Goal: Task Accomplishment & Management: Use online tool/utility

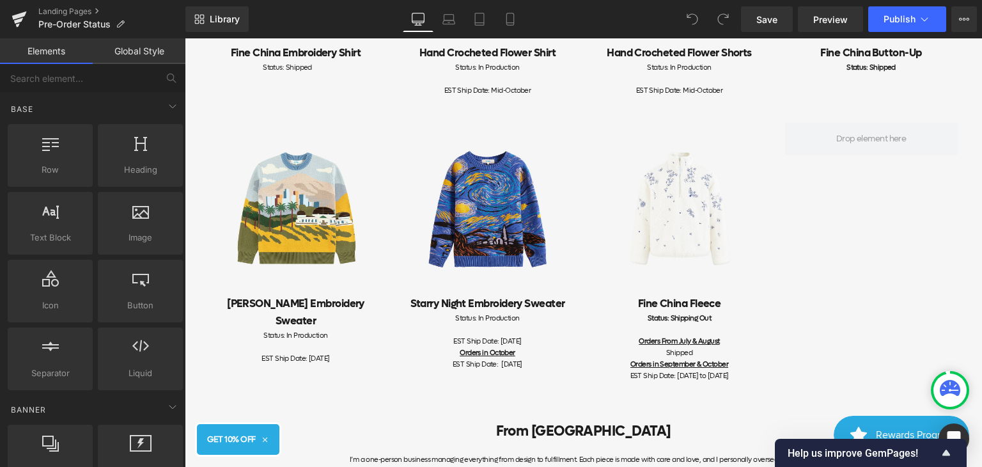
scroll to position [767, 0]
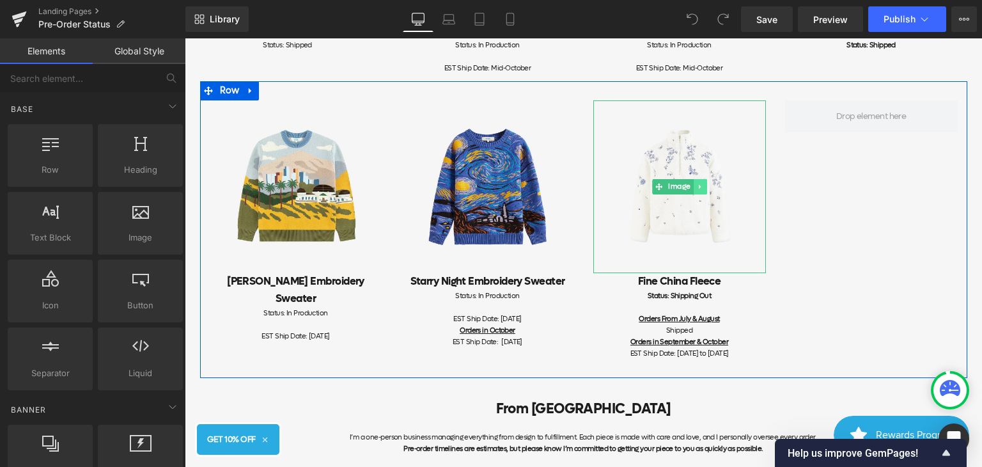
click at [698, 185] on icon at bounding box center [699, 186] width 2 height 4
click at [690, 185] on icon at bounding box center [693, 186] width 7 height 7
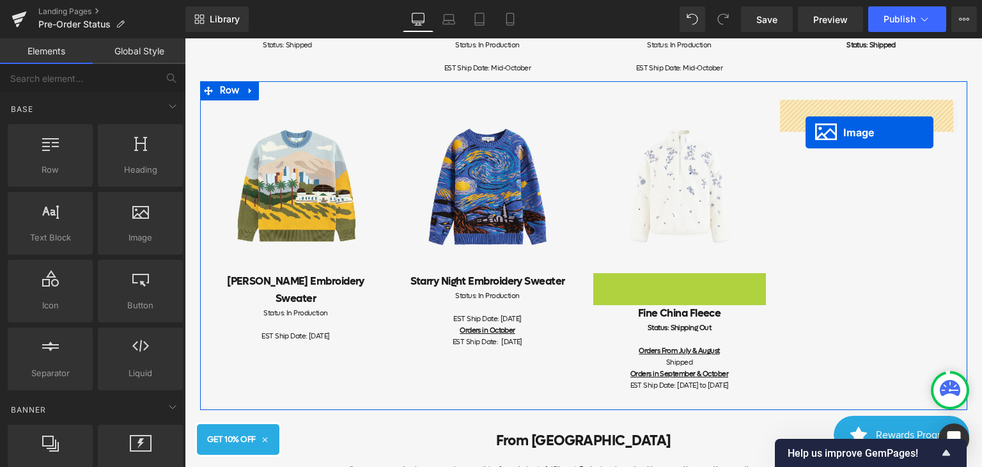
drag, startPoint x: 651, startPoint y: 358, endPoint x: 805, endPoint y: 132, distance: 273.2
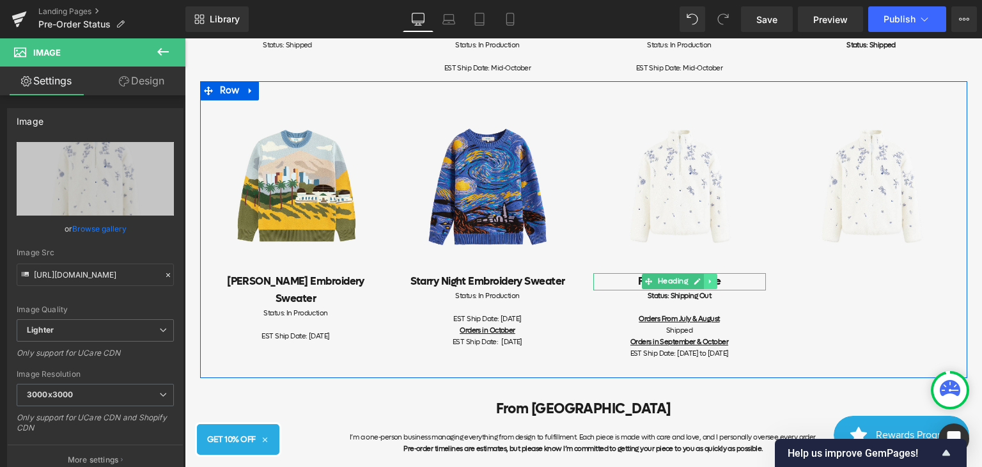
click at [706, 281] on icon at bounding box center [709, 281] width 7 height 8
click at [700, 282] on icon at bounding box center [703, 281] width 7 height 7
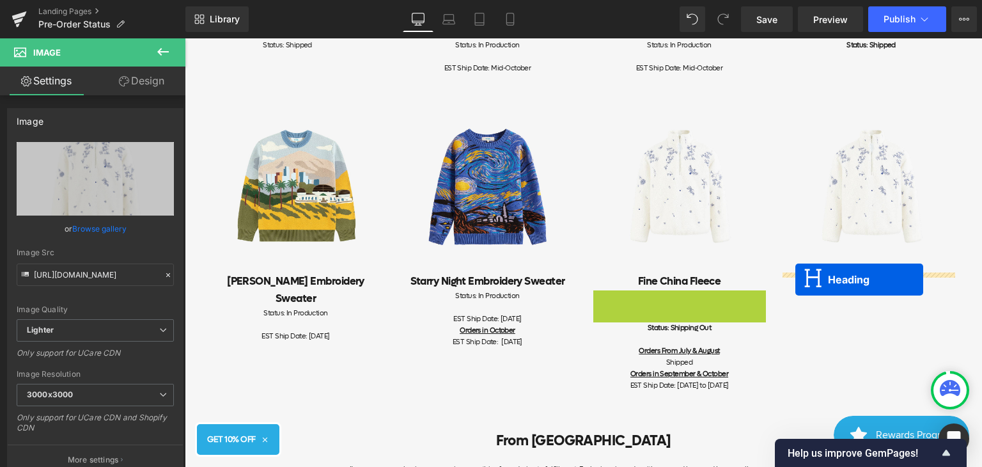
drag, startPoint x: 644, startPoint y: 299, endPoint x: 795, endPoint y: 279, distance: 152.1
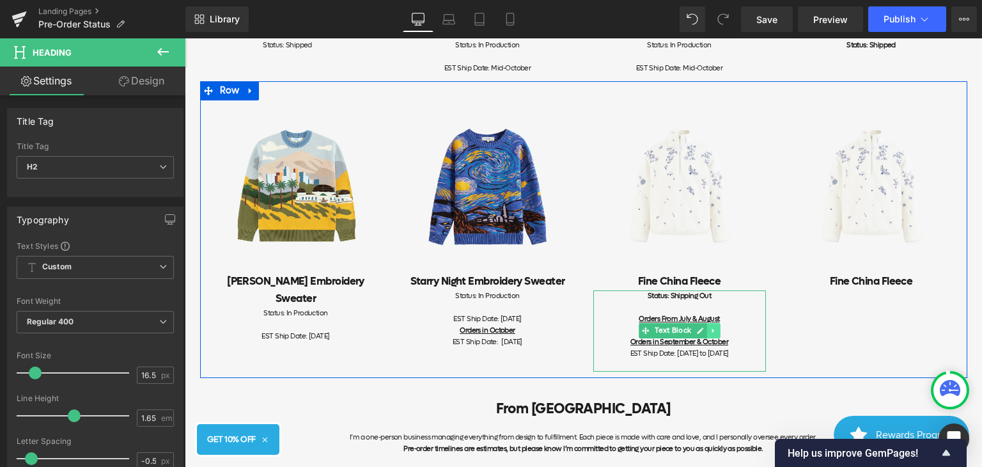
click at [710, 334] on icon at bounding box center [713, 331] width 7 height 8
click at [703, 332] on icon at bounding box center [706, 330] width 7 height 7
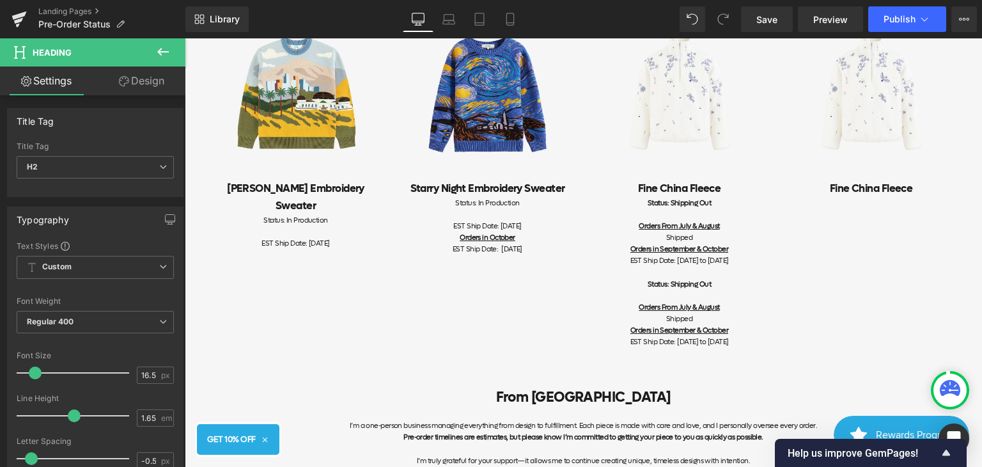
scroll to position [857, 0]
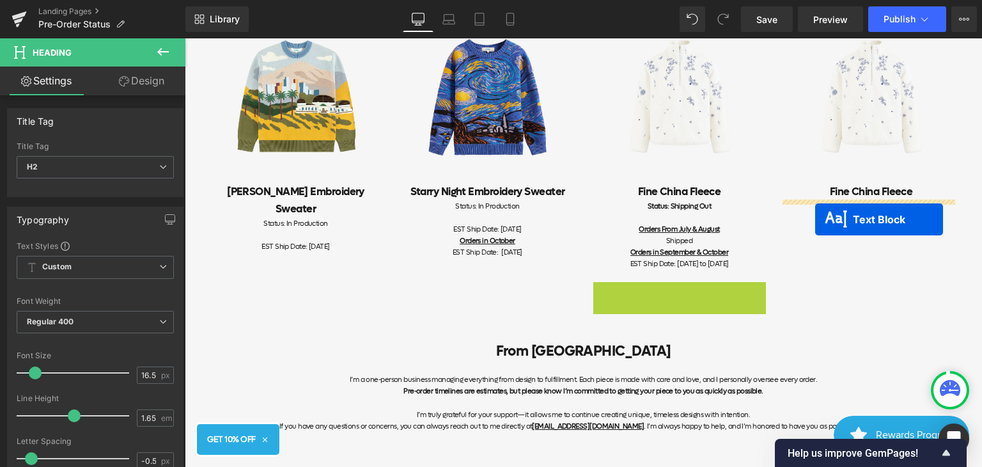
drag, startPoint x: 644, startPoint y: 320, endPoint x: 815, endPoint y: 219, distance: 198.0
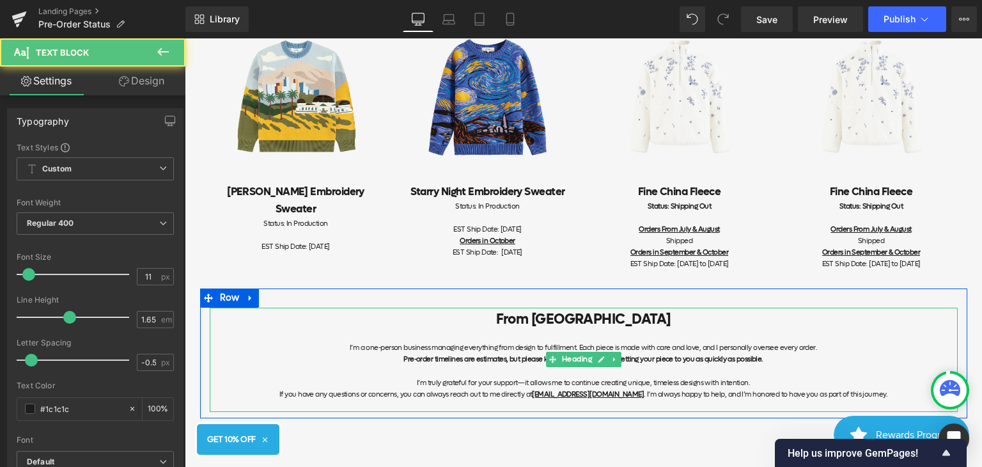
scroll to position [729, 0]
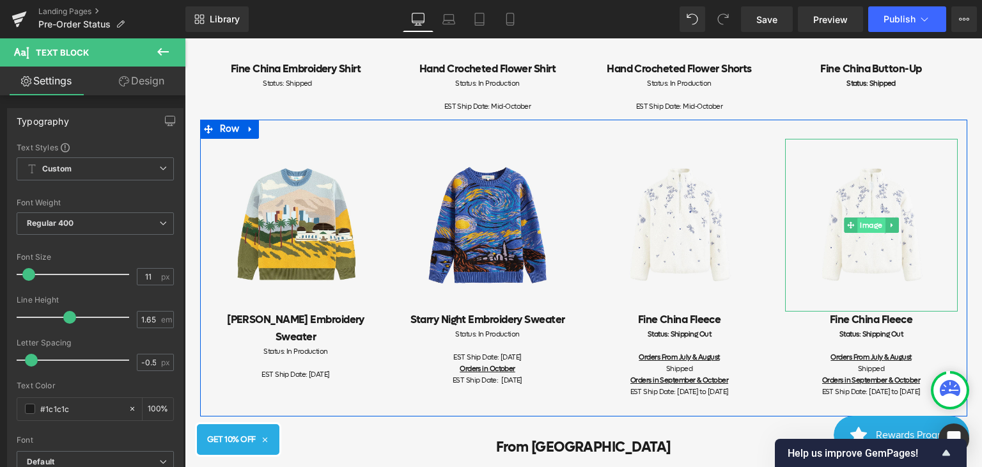
click at [867, 223] on span "Image" at bounding box center [871, 224] width 28 height 15
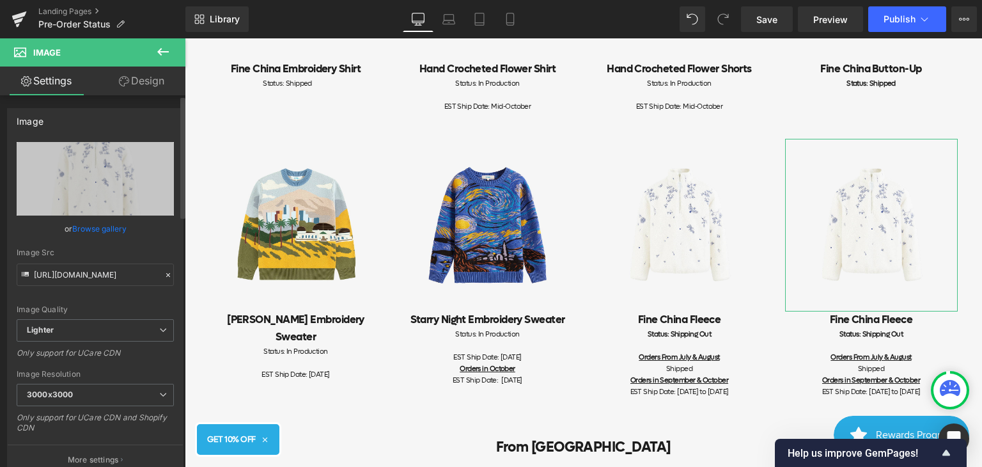
click at [116, 228] on link "Browse gallery" at bounding box center [99, 228] width 54 height 22
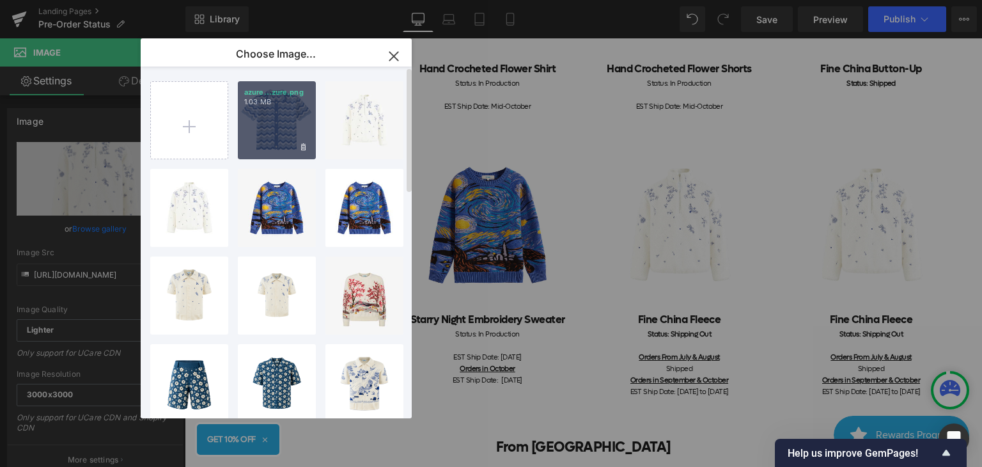
click at [272, 133] on div "azure...zure.png 1.03 MB" at bounding box center [277, 120] width 78 height 78
type input "[URL][DOMAIN_NAME]"
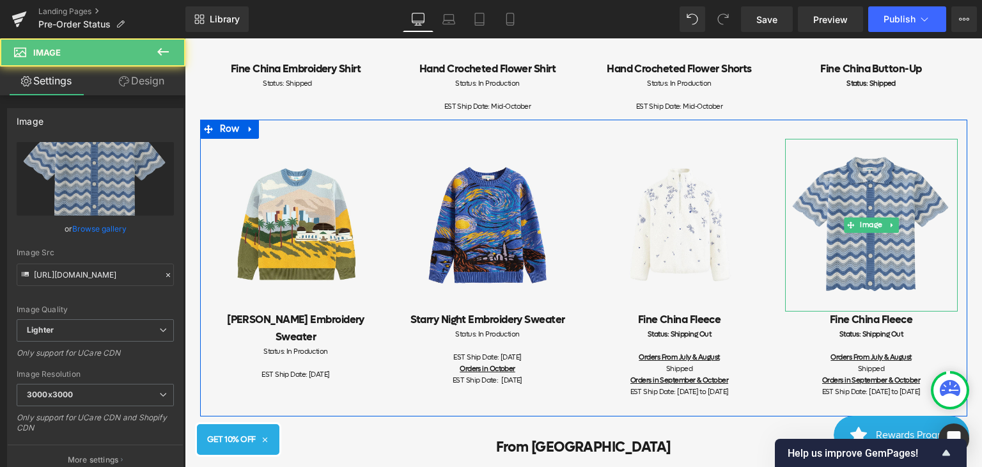
click at [866, 249] on img at bounding box center [871, 225] width 173 height 173
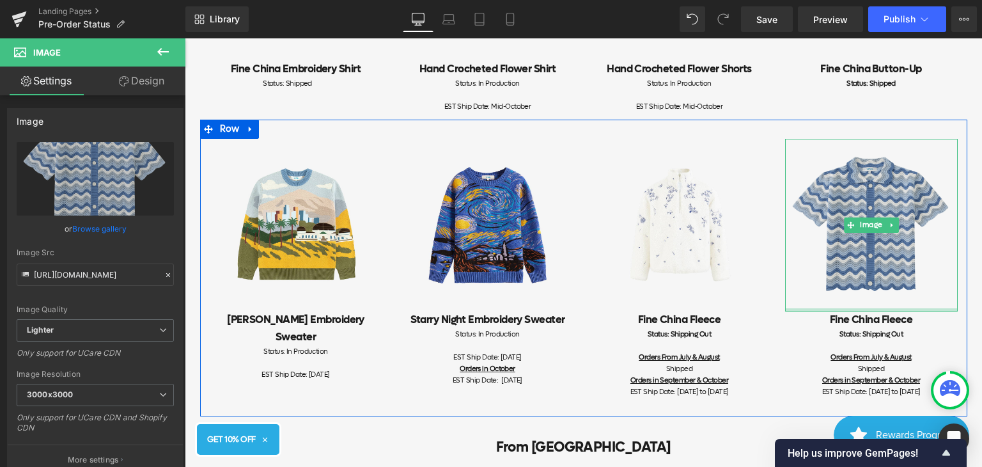
drag, startPoint x: 880, startPoint y: 307, endPoint x: 880, endPoint y: 267, distance: 40.9
click at [880, 267] on div "Image" at bounding box center [871, 225] width 173 height 173
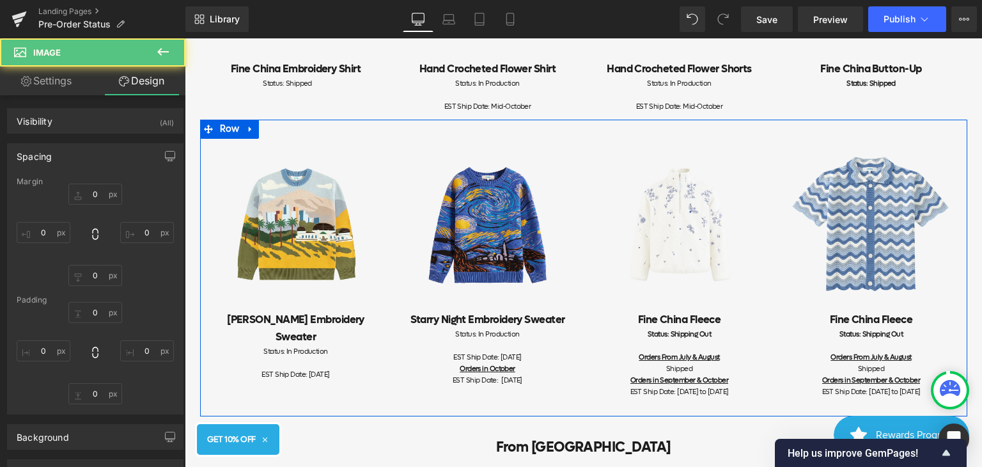
type input "0"
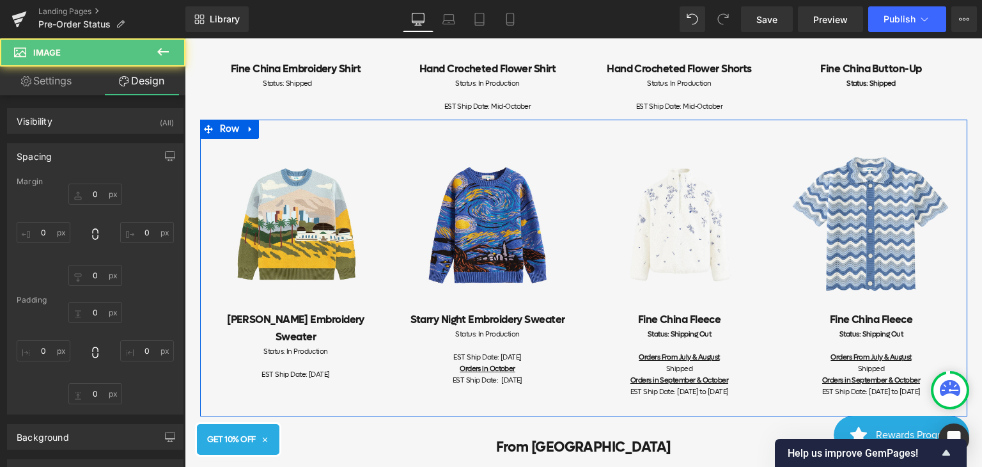
type input "0"
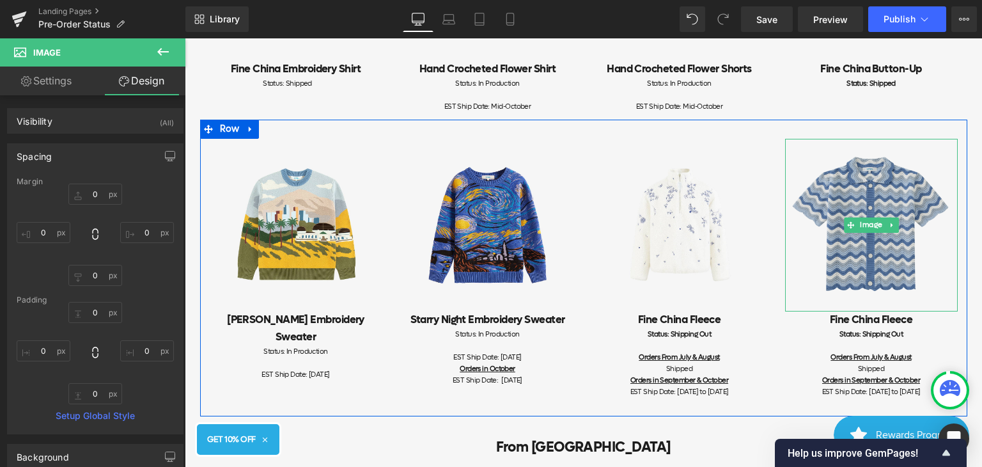
click at [852, 292] on img at bounding box center [871, 225] width 173 height 173
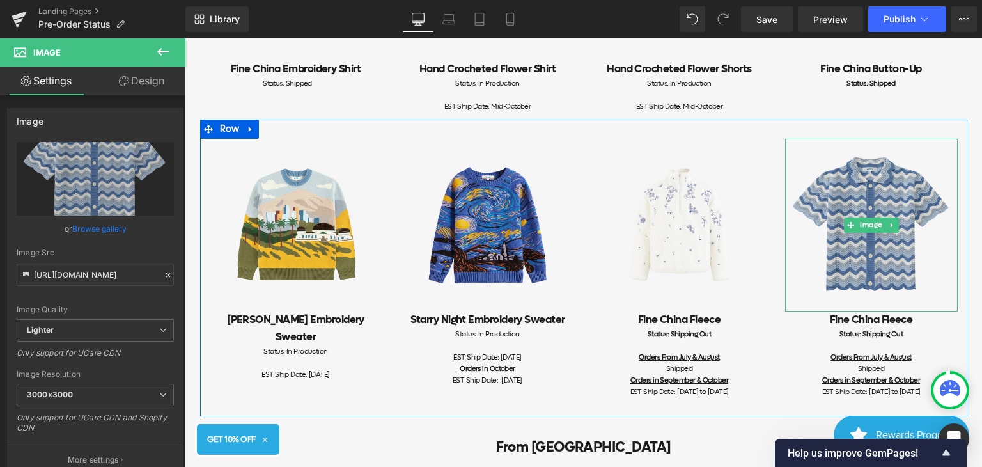
drag, startPoint x: 882, startPoint y: 308, endPoint x: 879, endPoint y: 284, distance: 24.4
click at [879, 284] on div "Image" at bounding box center [871, 225] width 173 height 173
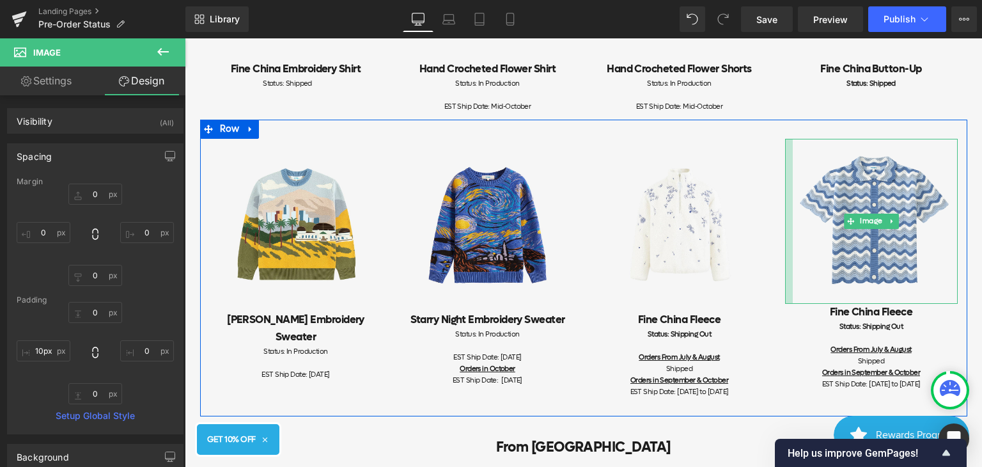
type input "9px"
drag, startPoint x: 780, startPoint y: 309, endPoint x: 786, endPoint y: 300, distance: 10.1
click at [786, 300] on div "Image" at bounding box center [871, 222] width 173 height 167
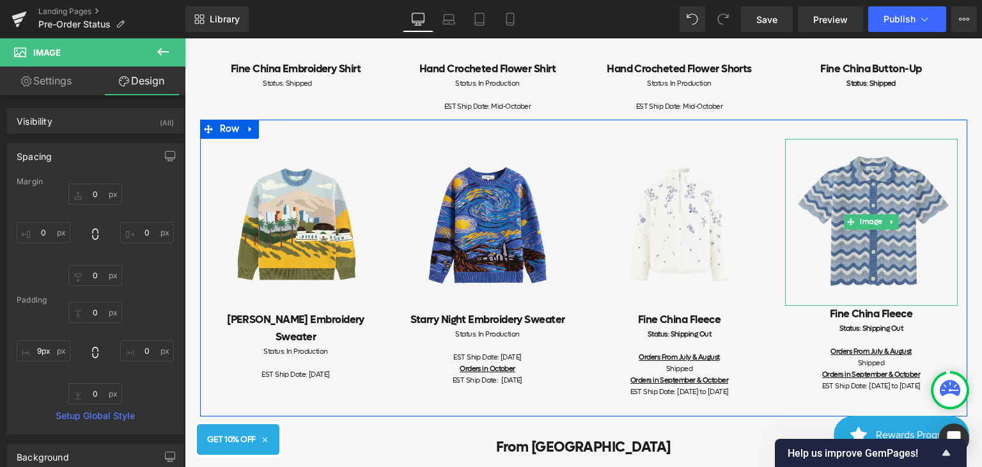
click at [882, 272] on img at bounding box center [871, 222] width 173 height 167
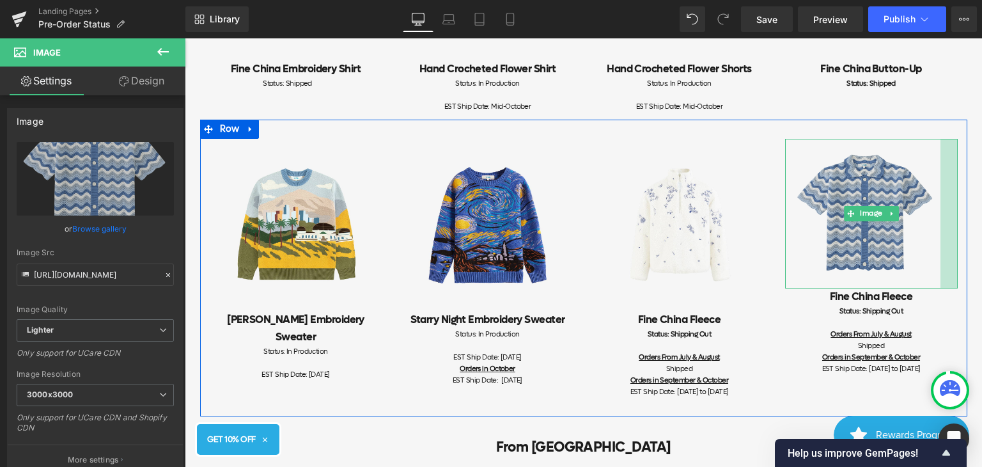
drag, startPoint x: 950, startPoint y: 224, endPoint x: 933, endPoint y: 229, distance: 18.0
click at [933, 229] on div "Image" at bounding box center [871, 214] width 173 height 150
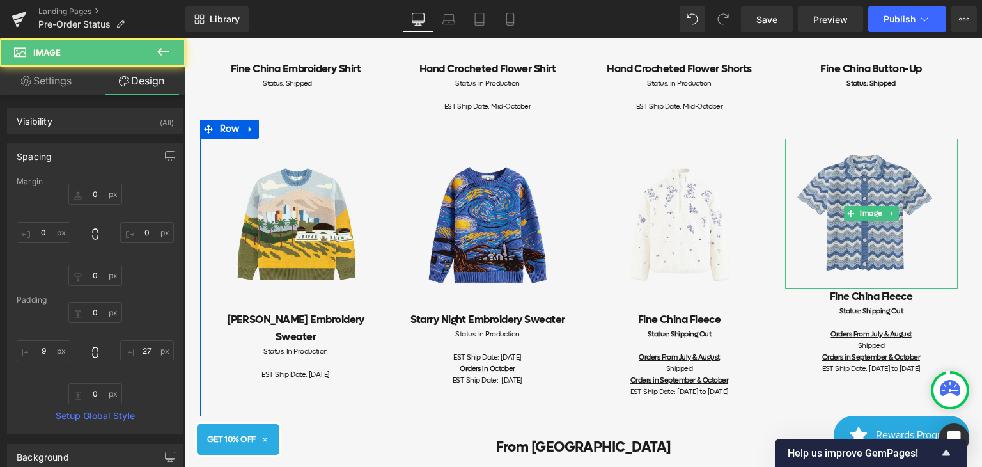
click at [898, 275] on img at bounding box center [871, 214] width 173 height 150
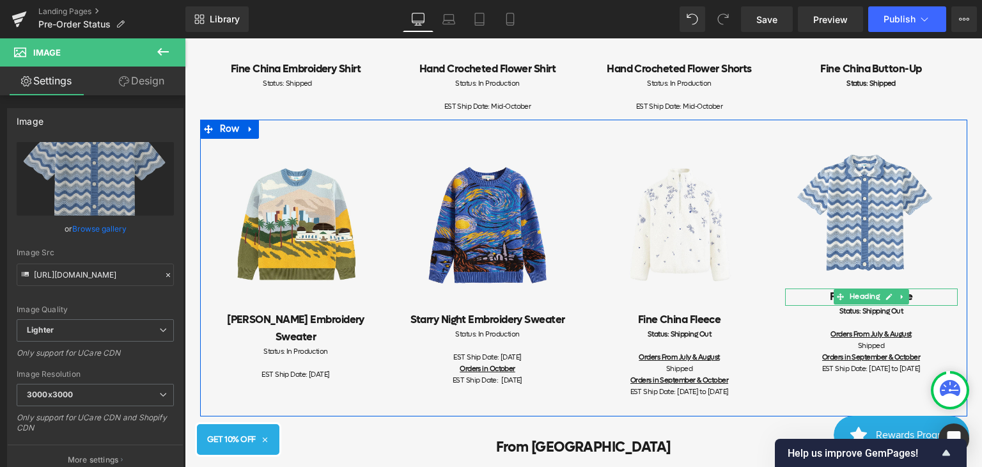
drag, startPoint x: 904, startPoint y: 284, endPoint x: 904, endPoint y: 300, distance: 15.3
click at [904, 300] on div "Image Fine [GEOGRAPHIC_DATA] Fleece Heading Status: Shipping Out Orders From Ju…" at bounding box center [871, 263] width 192 height 248
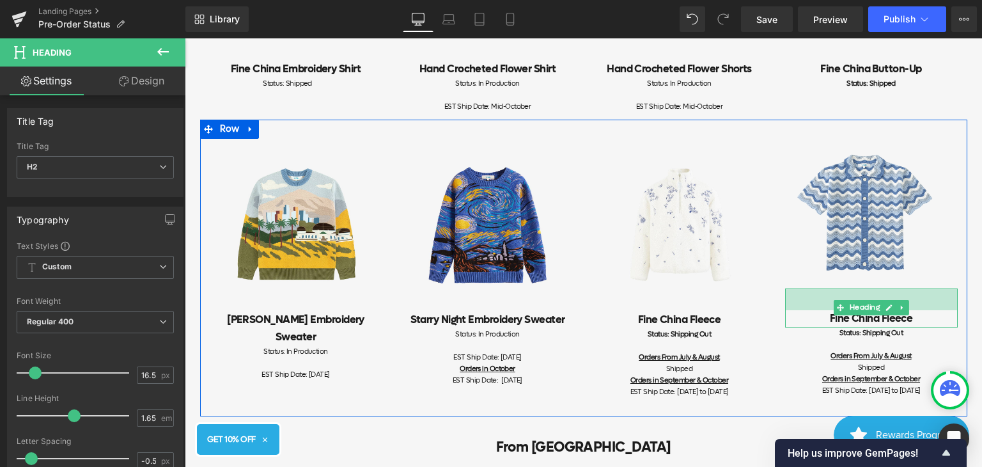
drag, startPoint x: 817, startPoint y: 290, endPoint x: 818, endPoint y: 312, distance: 21.7
click at [818, 312] on div "Fine China Fleece Heading 34px" at bounding box center [871, 307] width 173 height 39
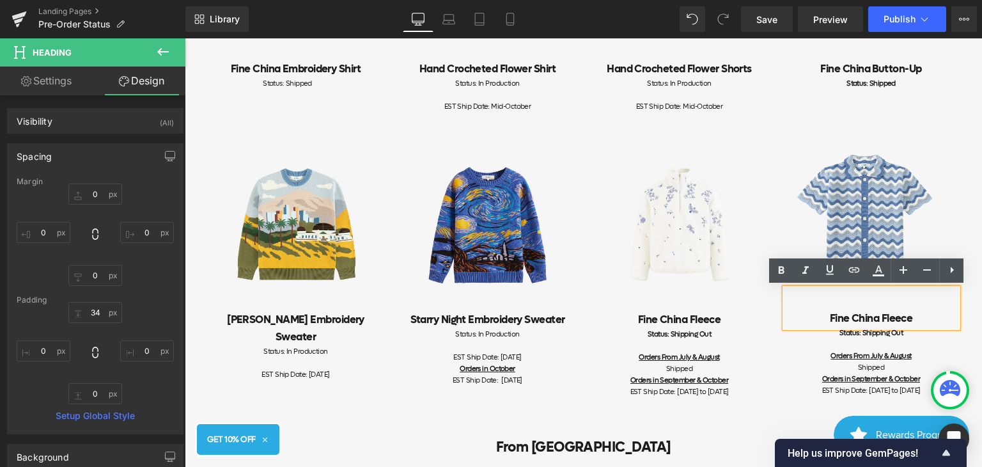
click at [945, 340] on div at bounding box center [871, 345] width 173 height 12
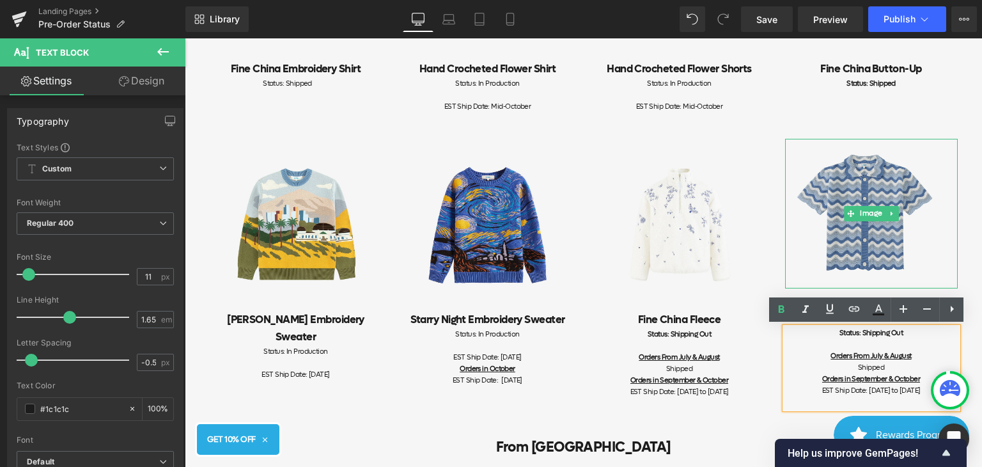
click at [928, 182] on img at bounding box center [871, 214] width 173 height 150
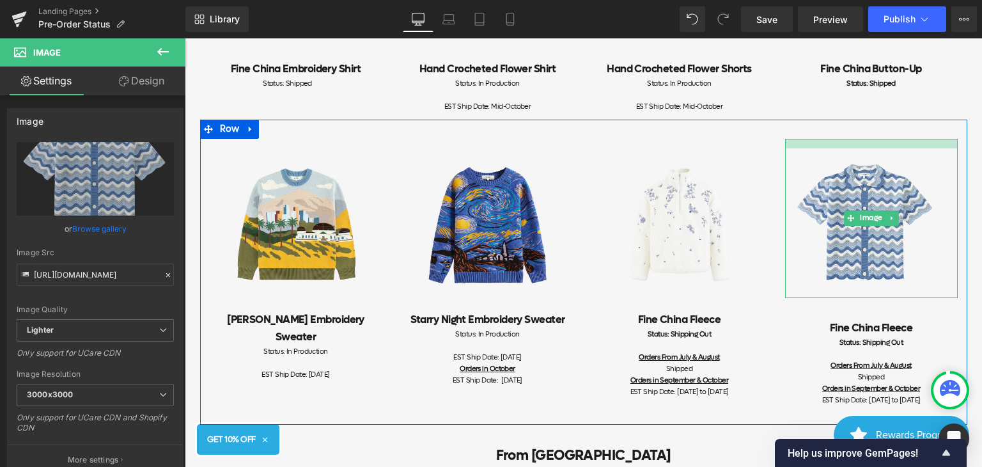
drag, startPoint x: 899, startPoint y: 138, endPoint x: 898, endPoint y: 148, distance: 9.8
click at [898, 148] on div "Image" at bounding box center [871, 218] width 173 height 159
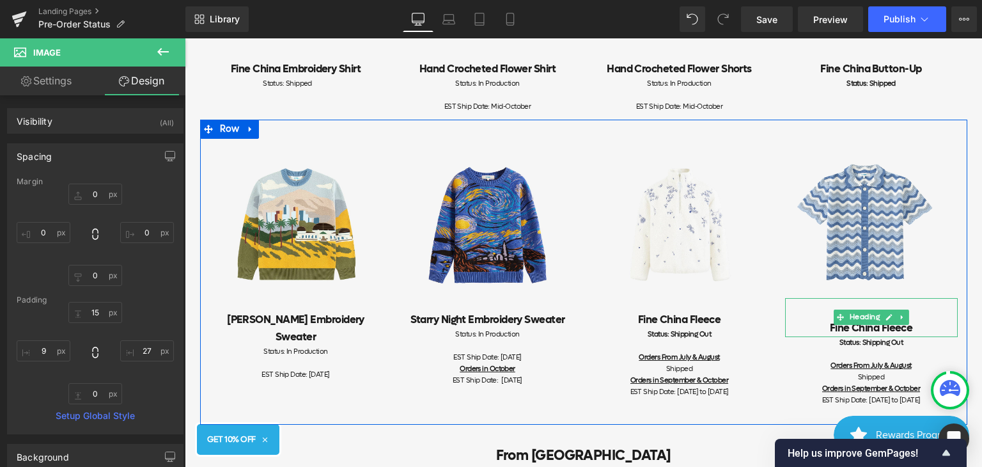
click at [919, 324] on h2 "Fine China Fleece" at bounding box center [871, 328] width 173 height 17
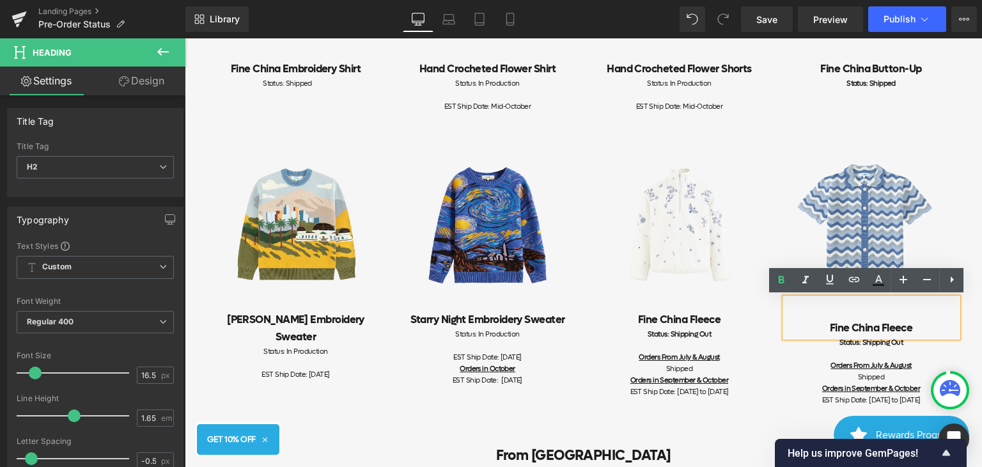
click at [878, 307] on div "Fine China Fleece" at bounding box center [871, 317] width 173 height 39
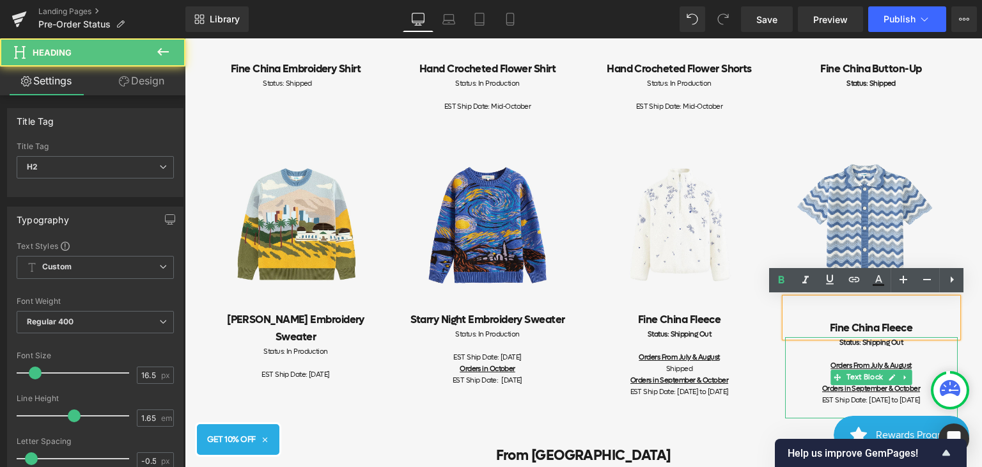
drag, startPoint x: 818, startPoint y: 346, endPoint x: 821, endPoint y: 332, distance: 13.7
click at [818, 346] on div "Status: Shipping Out" at bounding box center [871, 343] width 173 height 12
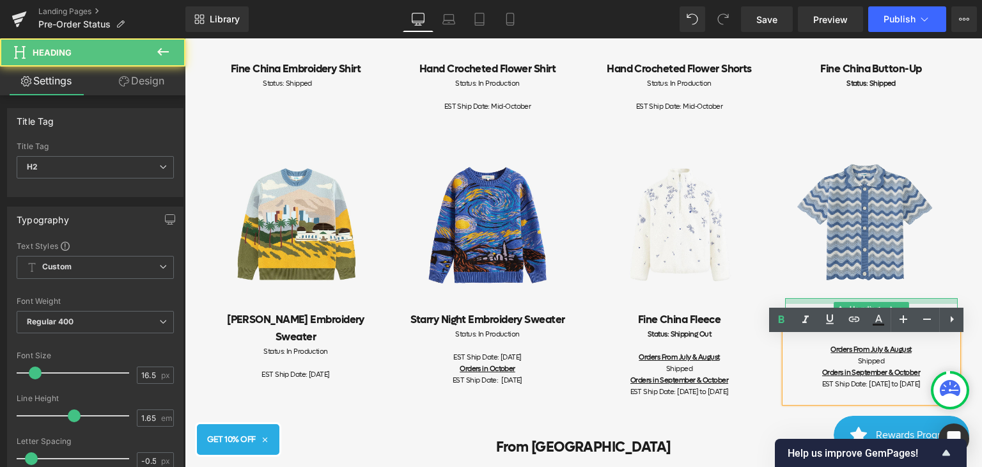
scroll to position [713, 0]
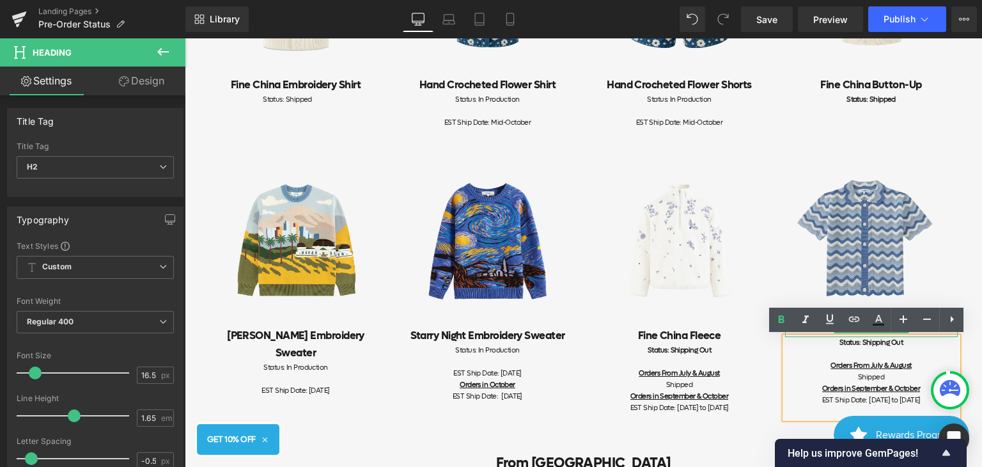
click at [841, 293] on div "Image Fine [GEOGRAPHIC_DATA] Fleece Heading Status: Shipping Out Orders From Ju…" at bounding box center [871, 286] width 192 height 263
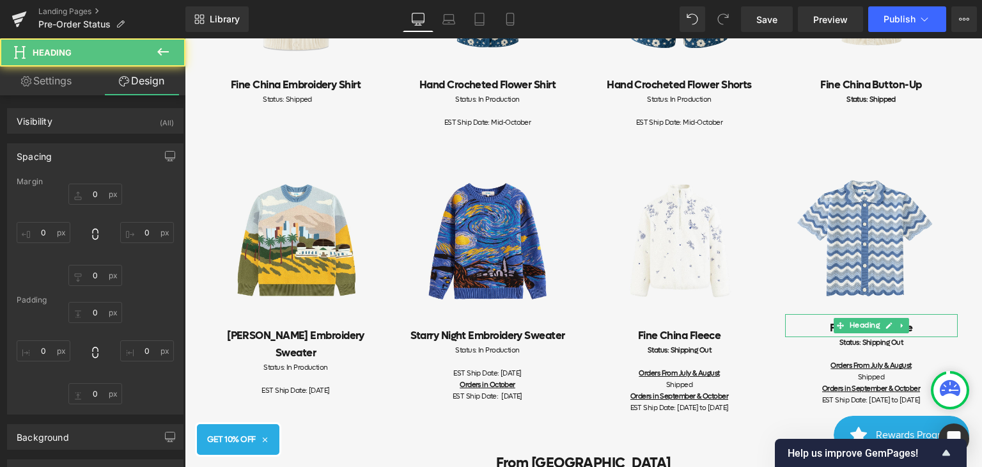
type input "0"
type input "9"
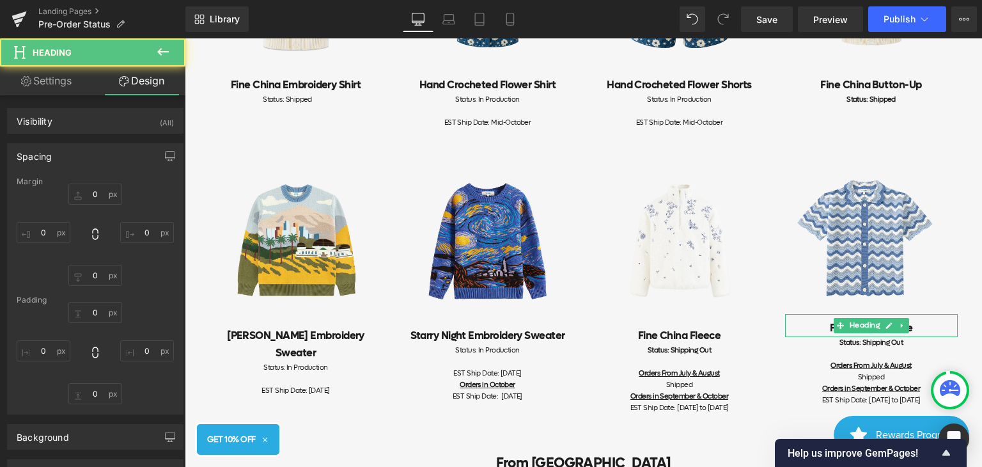
type input "0"
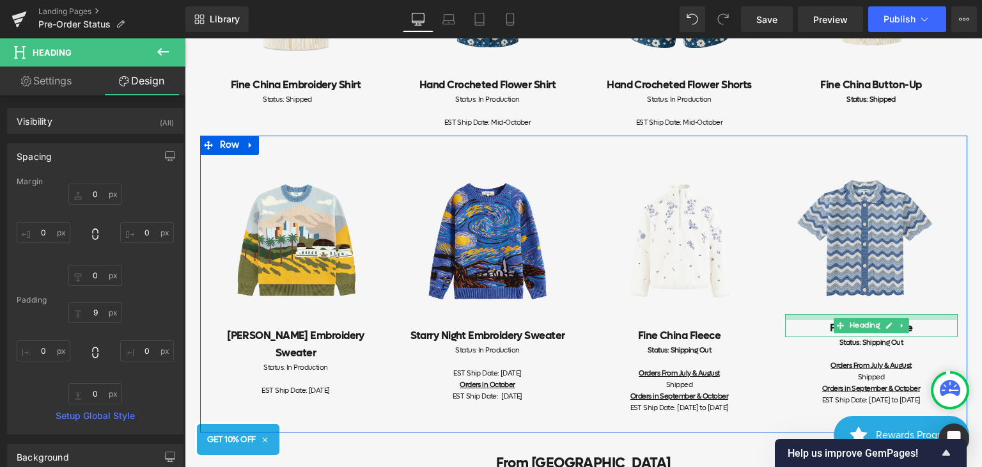
type input "0px"
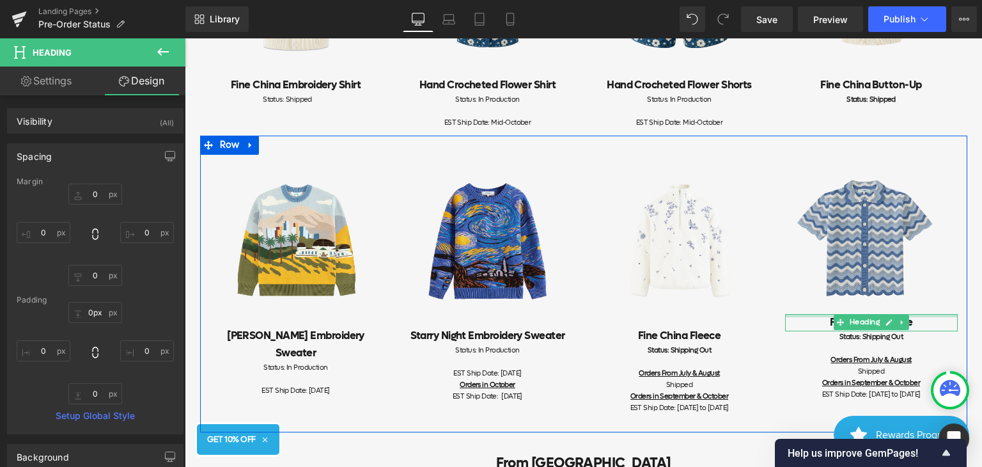
scroll to position [707, 0]
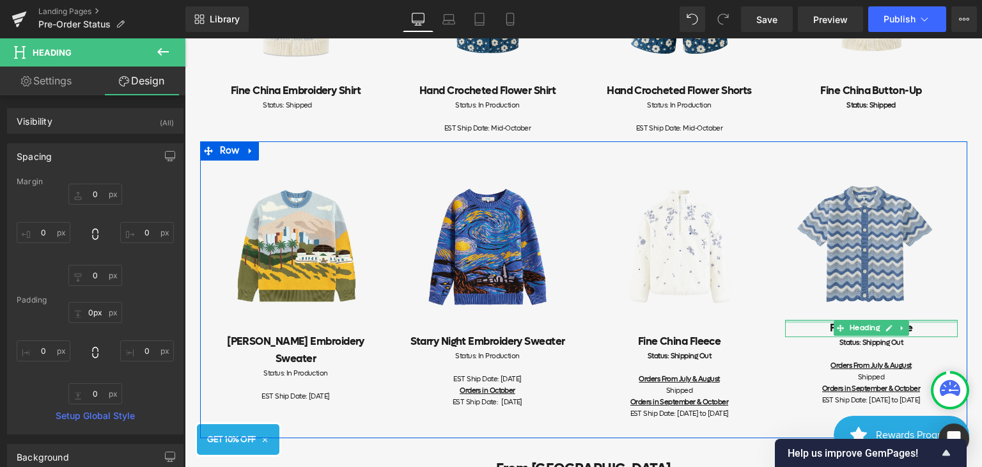
drag, startPoint x: 820, startPoint y: 318, endPoint x: 821, endPoint y: 312, distance: 6.5
click at [821, 312] on div "Image Fine [GEOGRAPHIC_DATA] Fleece Heading Status: Shipping Out Orders From Ju…" at bounding box center [871, 289] width 192 height 258
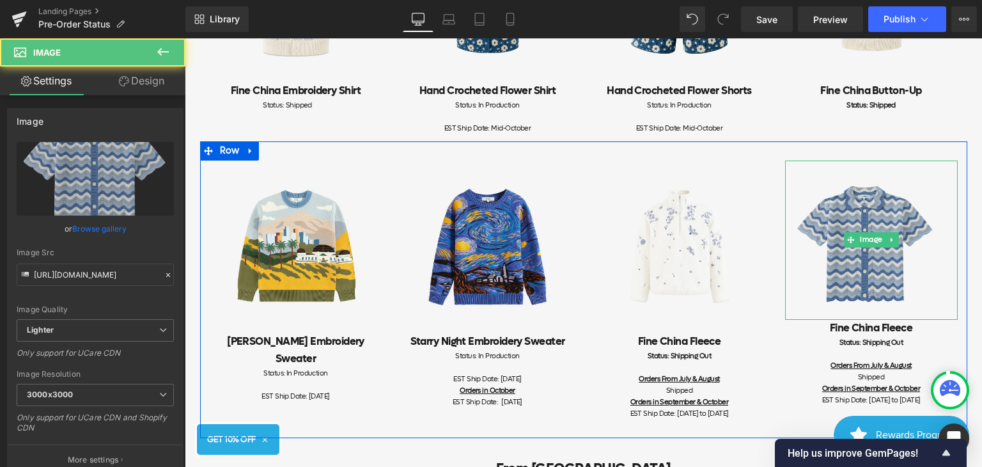
click at [900, 305] on img at bounding box center [871, 239] width 173 height 159
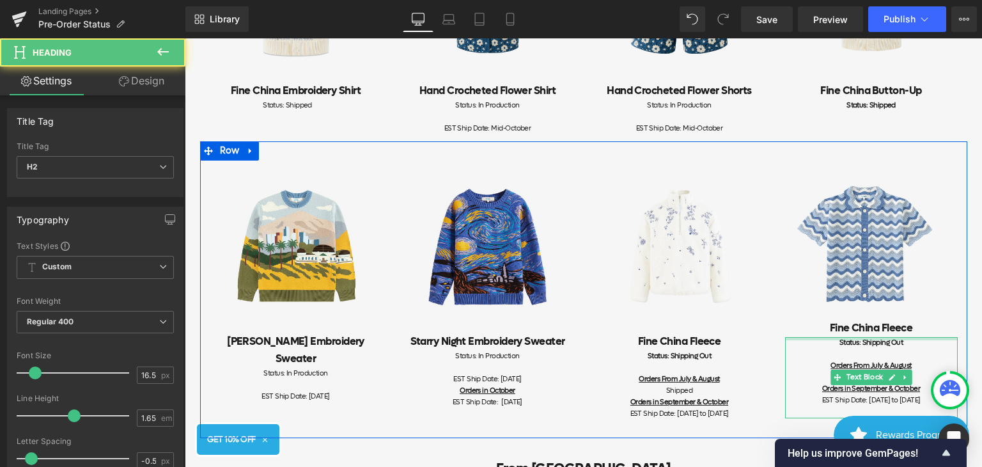
drag, startPoint x: 913, startPoint y: 328, endPoint x: 915, endPoint y: 338, distance: 10.4
click at [915, 338] on div "Image Fine [GEOGRAPHIC_DATA] Fleece Heading Status: Shipping Out Orders From Ju…" at bounding box center [871, 289] width 192 height 258
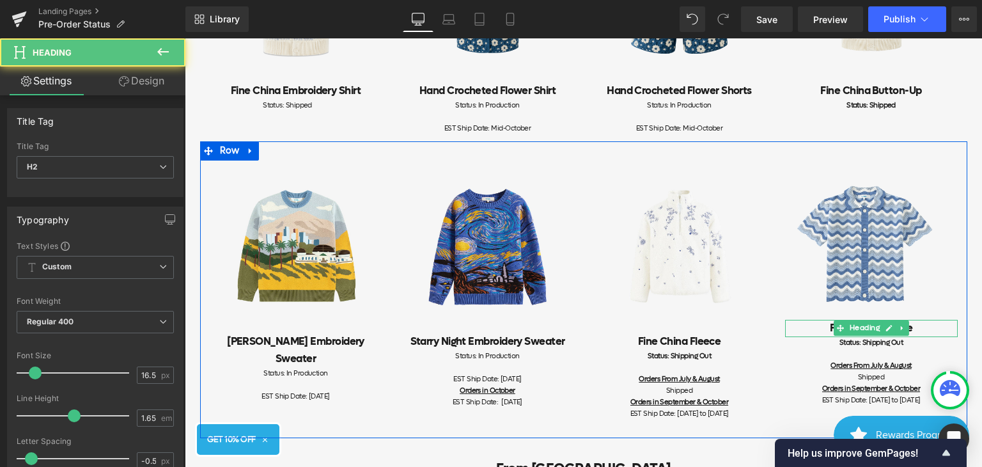
click at [820, 327] on h2 "Fine China Fleece" at bounding box center [871, 328] width 173 height 17
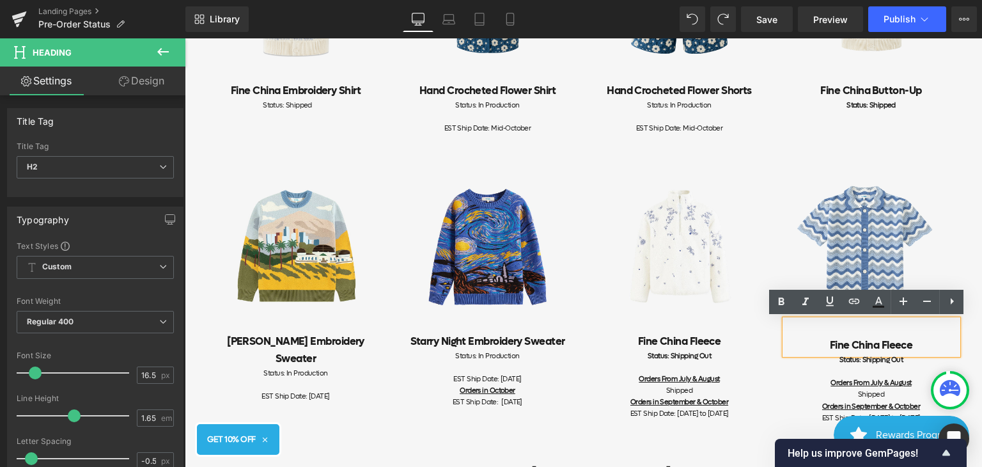
click at [770, 372] on div "Image Fine [GEOGRAPHIC_DATA] Fleece Heading Status: Shipping Out Orders From Ju…" at bounding box center [680, 295] width 192 height 271
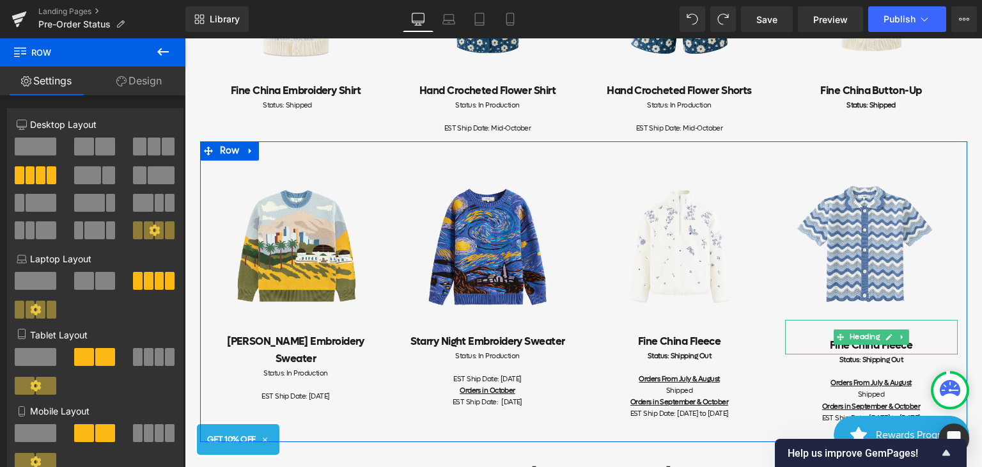
click at [824, 322] on div at bounding box center [871, 321] width 173 height 3
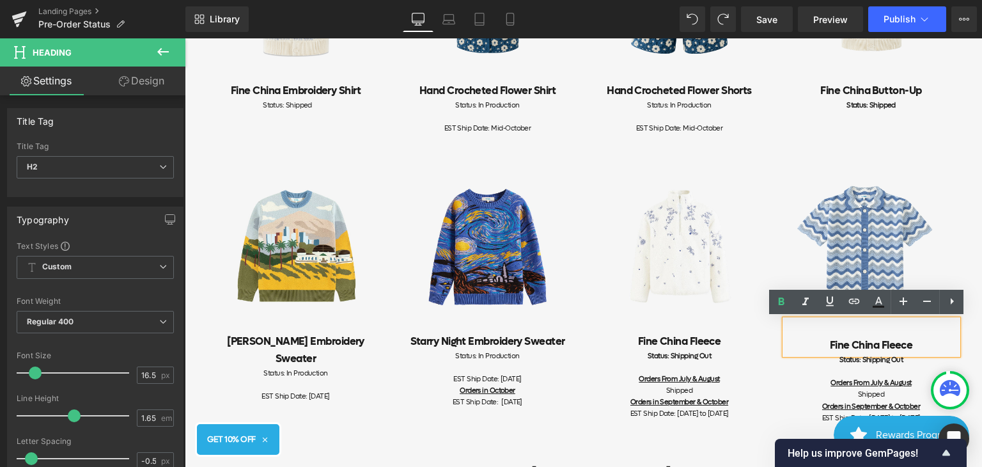
click at [961, 357] on div "Image Fine [GEOGRAPHIC_DATA] Fleece Heading Status: Shipping Out Orders From Ju…" at bounding box center [871, 297] width 192 height 275
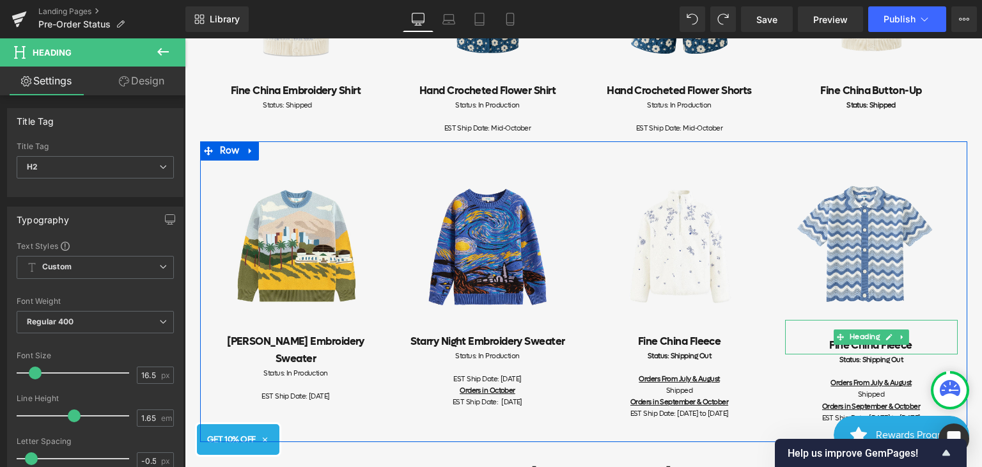
drag, startPoint x: 950, startPoint y: 354, endPoint x: 942, endPoint y: 351, distance: 8.7
click at [950, 345] on div "Fine China Fleece Heading" at bounding box center [871, 337] width 173 height 35
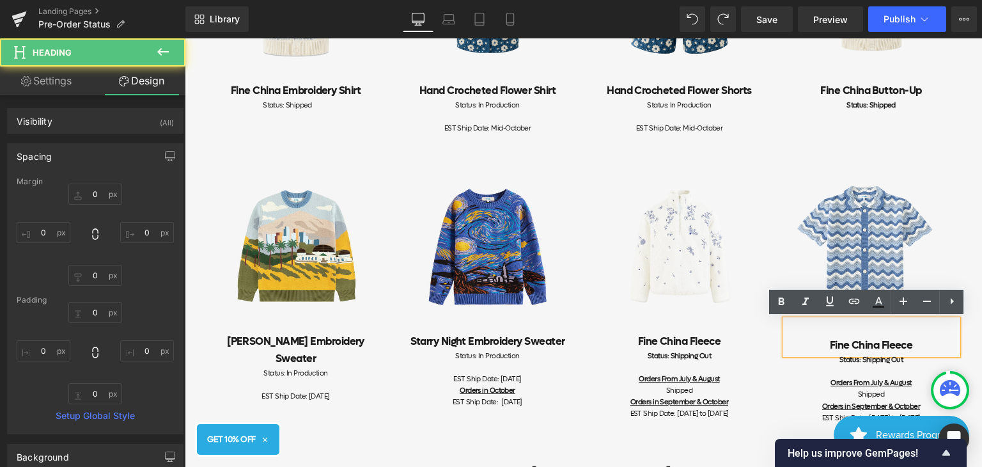
click at [921, 353] on h2 "Fine China Fleece" at bounding box center [871, 345] width 173 height 17
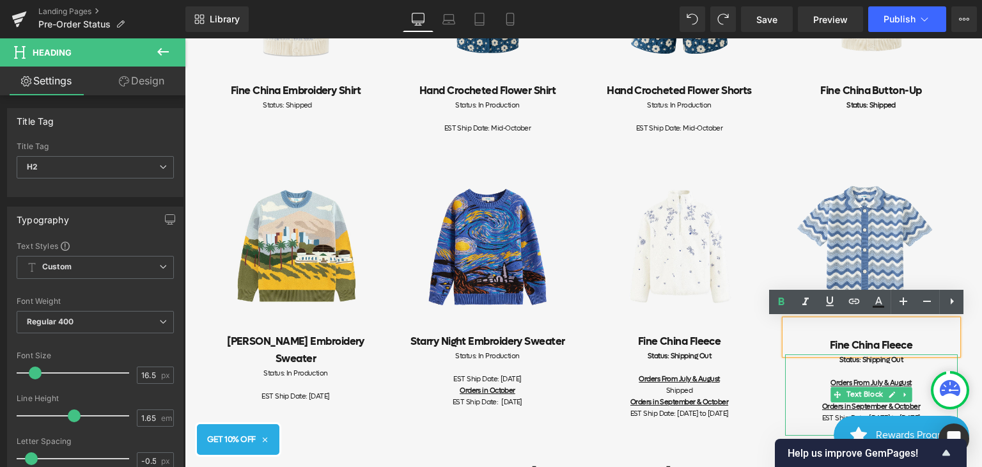
click at [923, 366] on div at bounding box center [871, 372] width 173 height 12
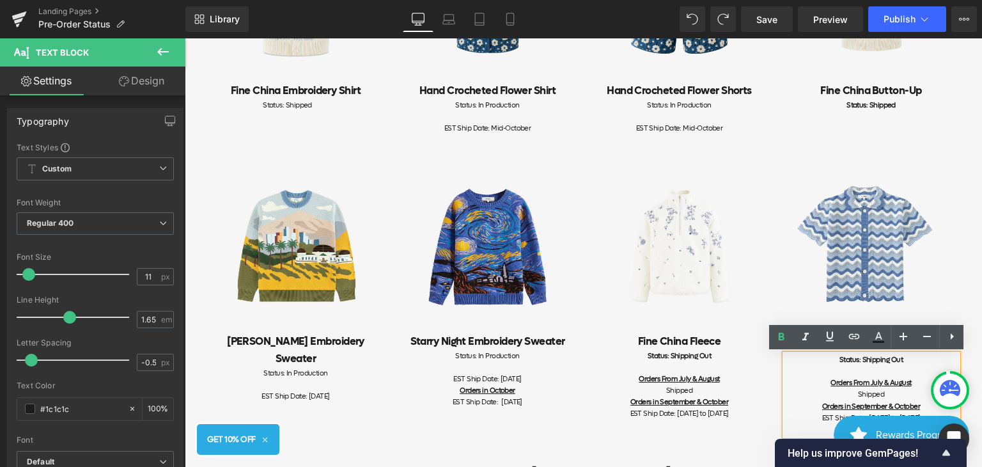
click at [763, 368] on div "Image Fine [GEOGRAPHIC_DATA] Fleece Heading Status: Shipping Out Orders From Ju…" at bounding box center [680, 295] width 192 height 271
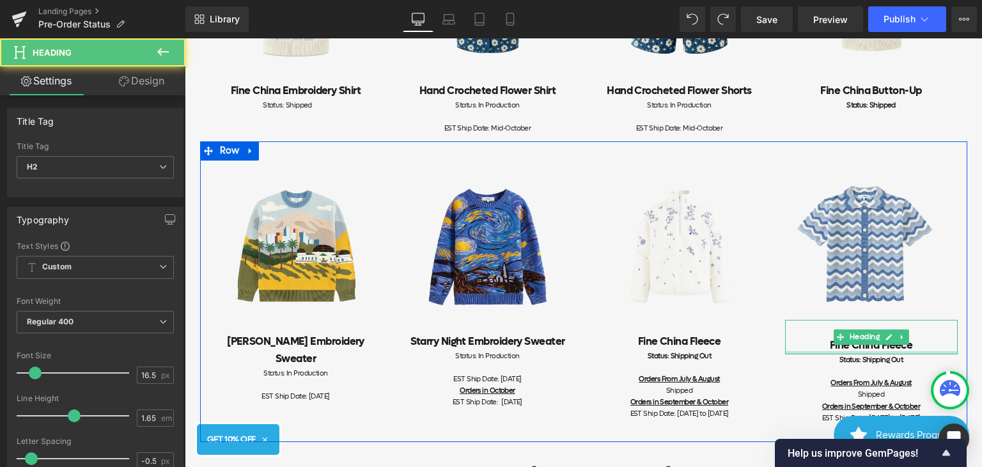
drag, startPoint x: 810, startPoint y: 352, endPoint x: 811, endPoint y: 339, distance: 12.8
click at [811, 339] on div "Fine China Fleece Heading" at bounding box center [871, 337] width 173 height 35
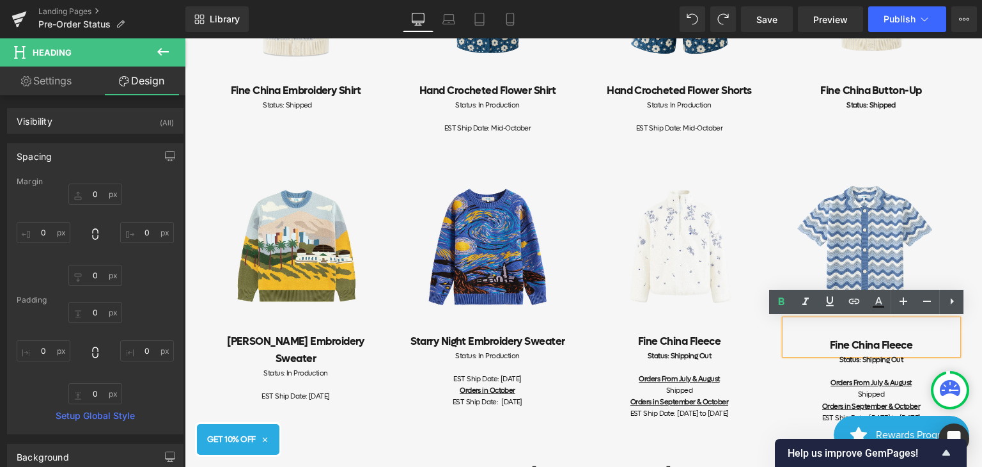
click at [765, 367] on div "Image Fine [GEOGRAPHIC_DATA] Fleece Heading Status: Shipping Out Orders From Ju…" at bounding box center [680, 295] width 192 height 271
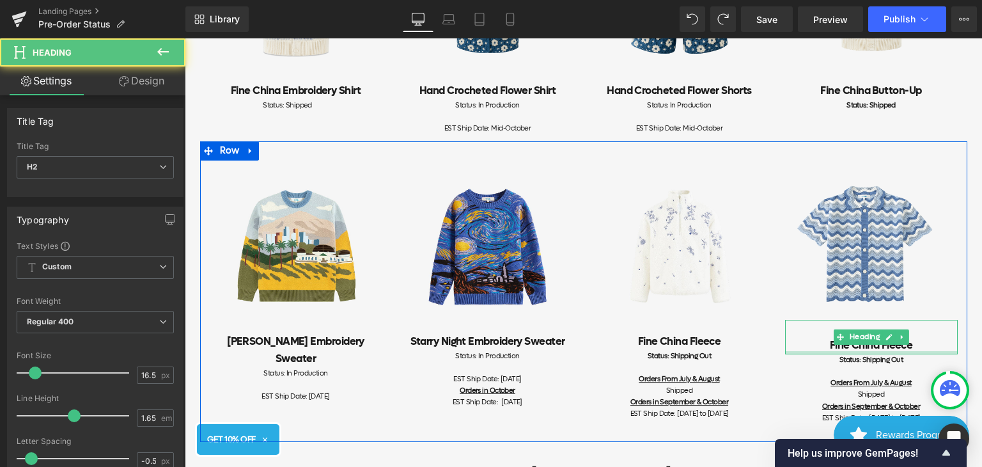
drag, startPoint x: 818, startPoint y: 352, endPoint x: 820, endPoint y: 339, distance: 13.5
click at [820, 339] on div "Fine China Fleece Heading" at bounding box center [871, 337] width 173 height 35
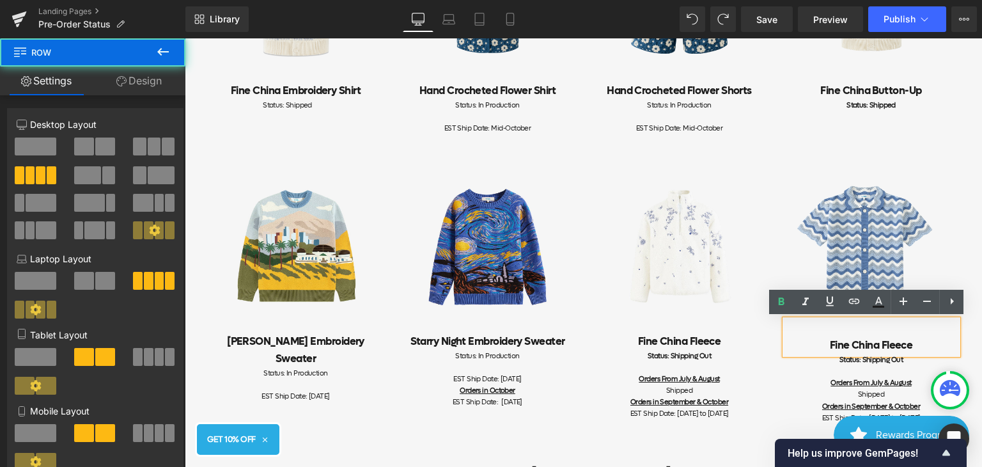
click at [775, 366] on div "Image Fine [GEOGRAPHIC_DATA] Fleece Heading Status: Shipping Out Orders From Ju…" at bounding box center [871, 297] width 192 height 275
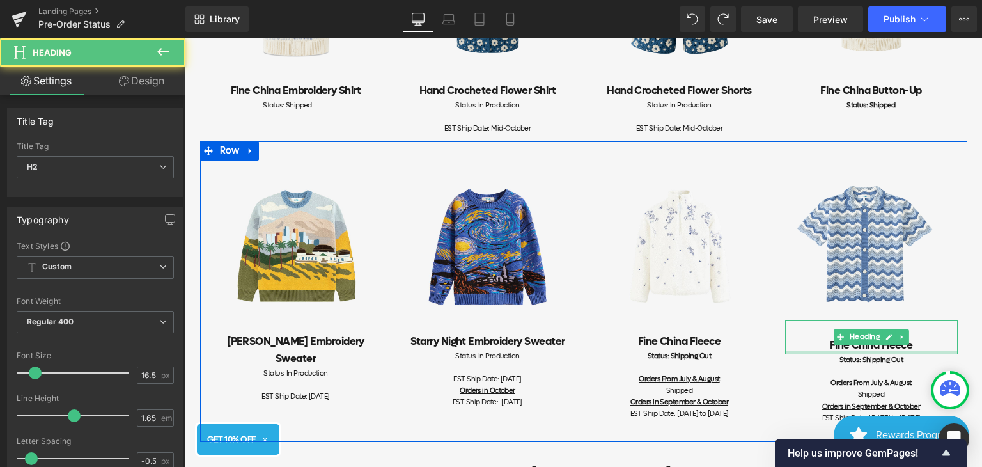
drag, startPoint x: 805, startPoint y: 351, endPoint x: 805, endPoint y: 343, distance: 7.7
click at [805, 343] on div "Fine China Fleece Heading" at bounding box center [871, 337] width 173 height 35
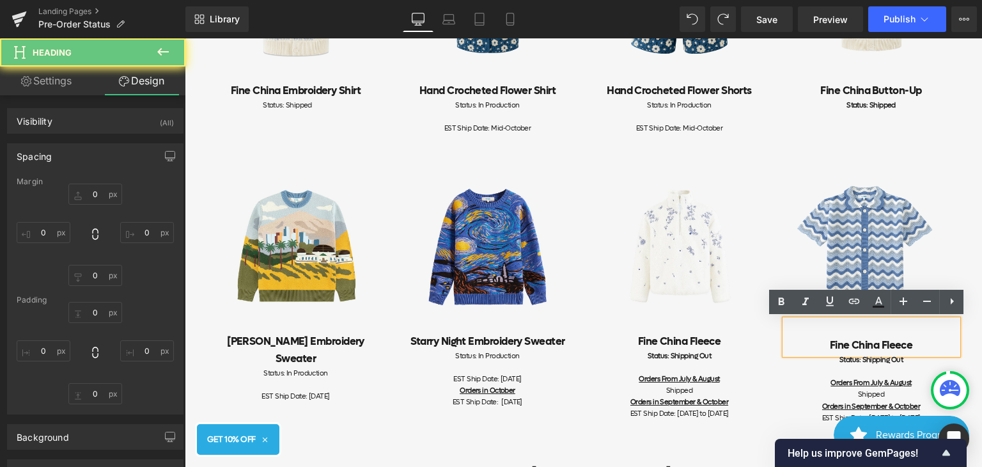
type input "0"
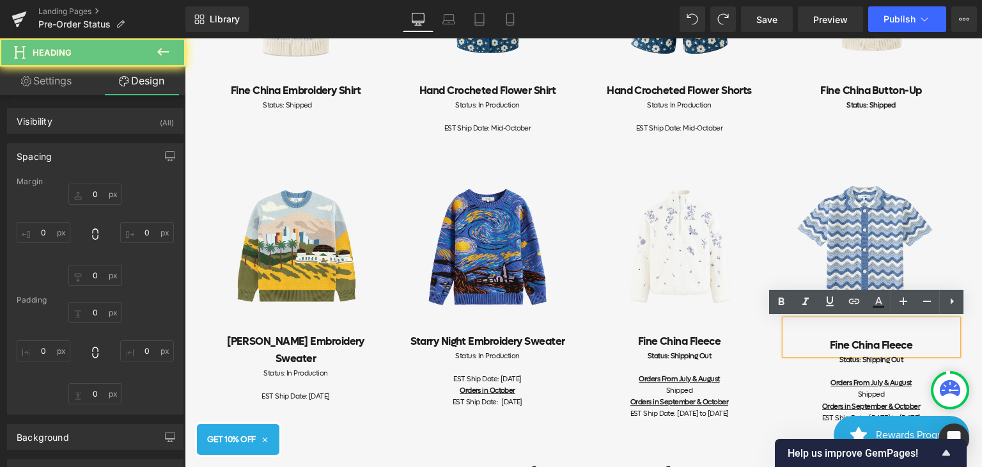
type input "0"
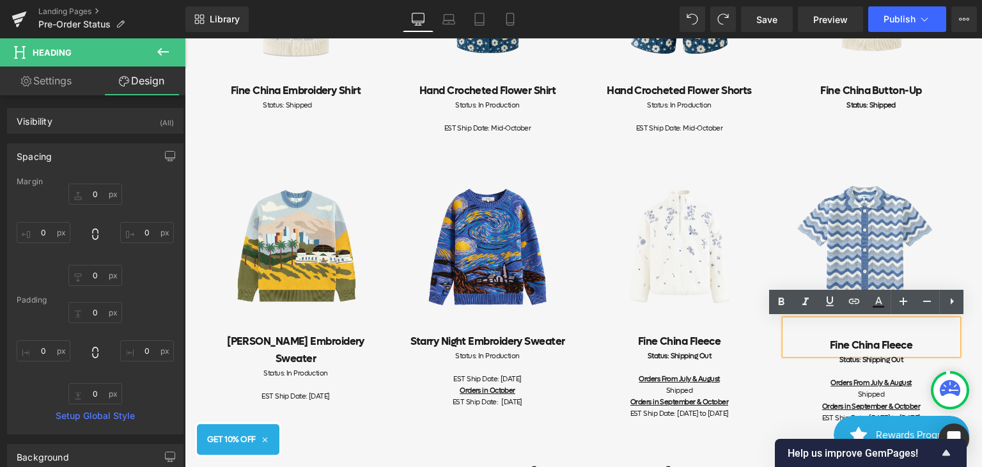
click at [775, 361] on div "Image Fine [GEOGRAPHIC_DATA] Fleece Heading Status: Shipping Out Orders From Ju…" at bounding box center [871, 297] width 192 height 275
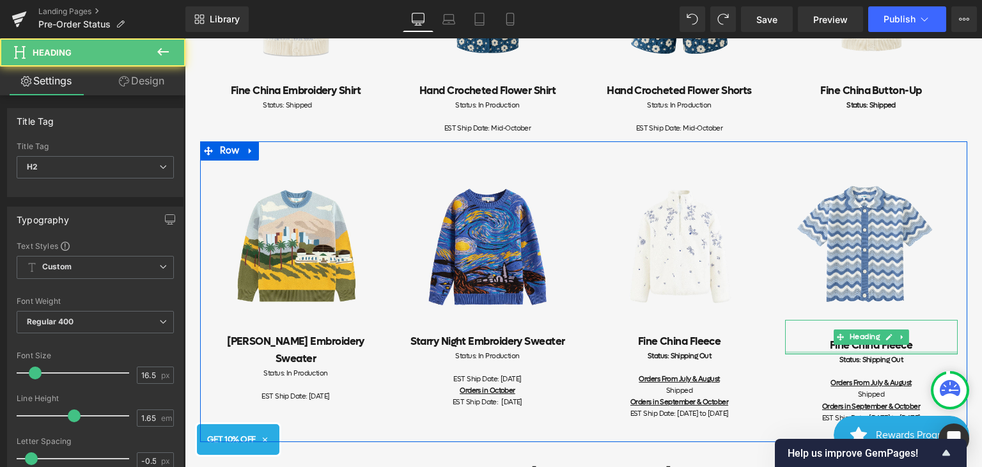
drag, startPoint x: 811, startPoint y: 350, endPoint x: 882, endPoint y: 323, distance: 75.9
click at [811, 346] on div "Fine China Fleece Heading" at bounding box center [871, 337] width 173 height 35
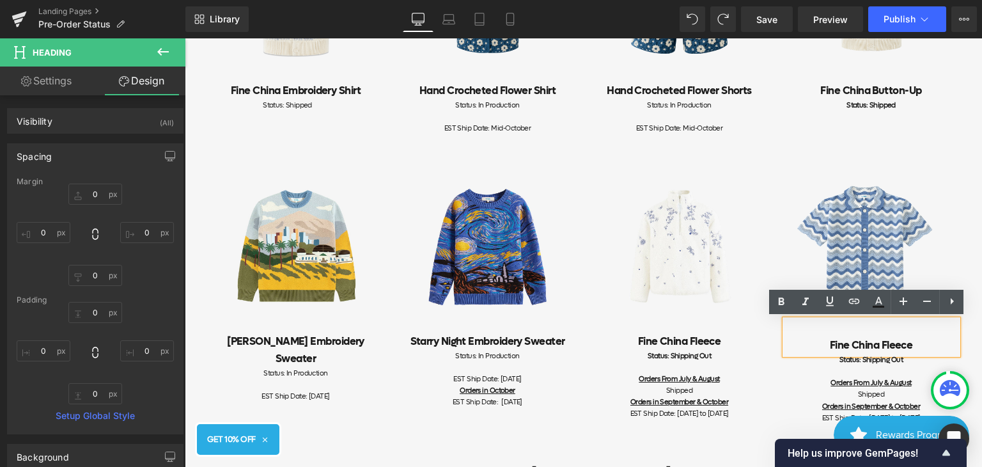
click at [921, 328] on h2 at bounding box center [871, 328] width 173 height 17
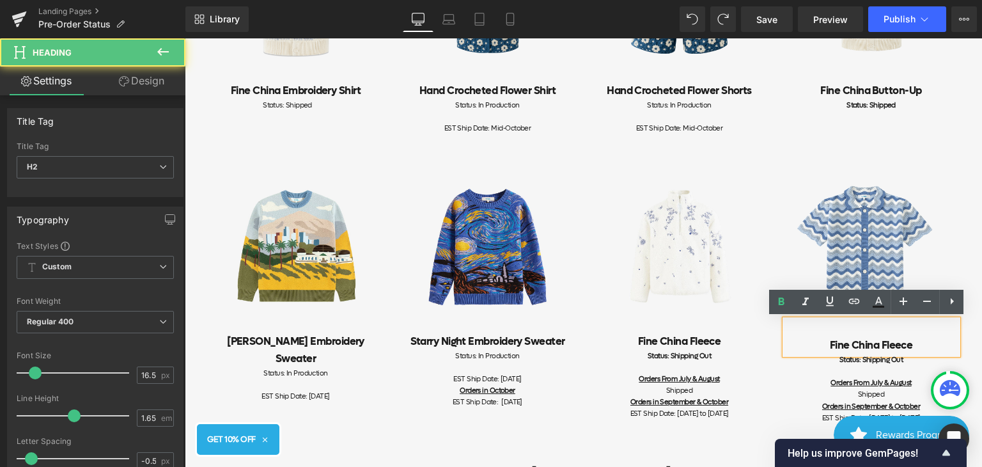
click at [822, 346] on h2 "Fine China Fleece" at bounding box center [871, 345] width 173 height 17
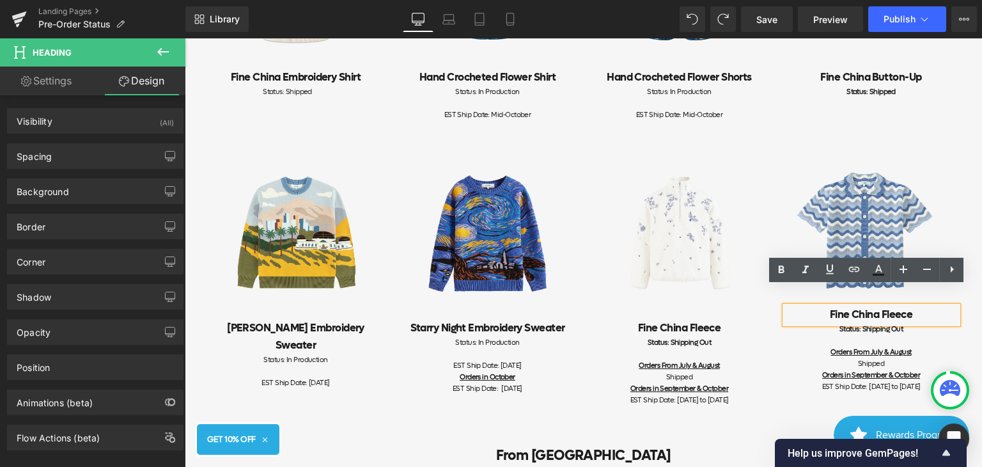
scroll to position [713, 0]
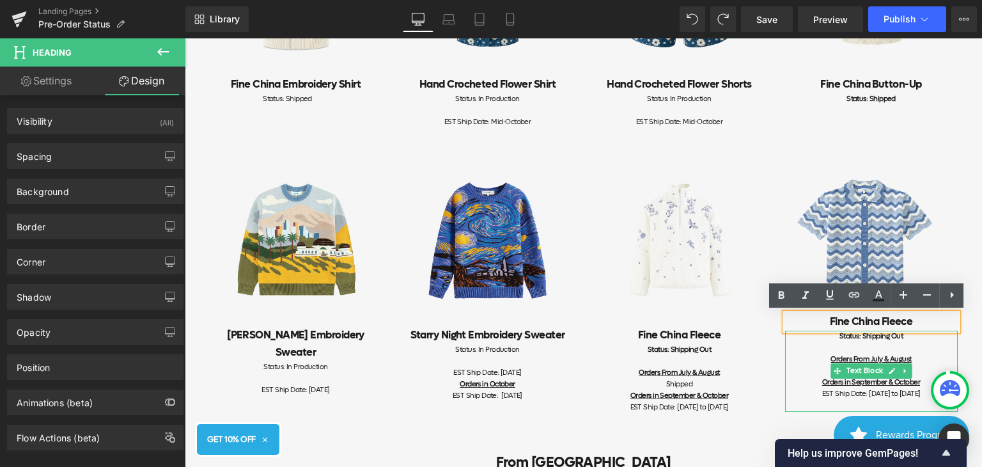
click at [867, 355] on u "Orders From July & August" at bounding box center [870, 359] width 81 height 10
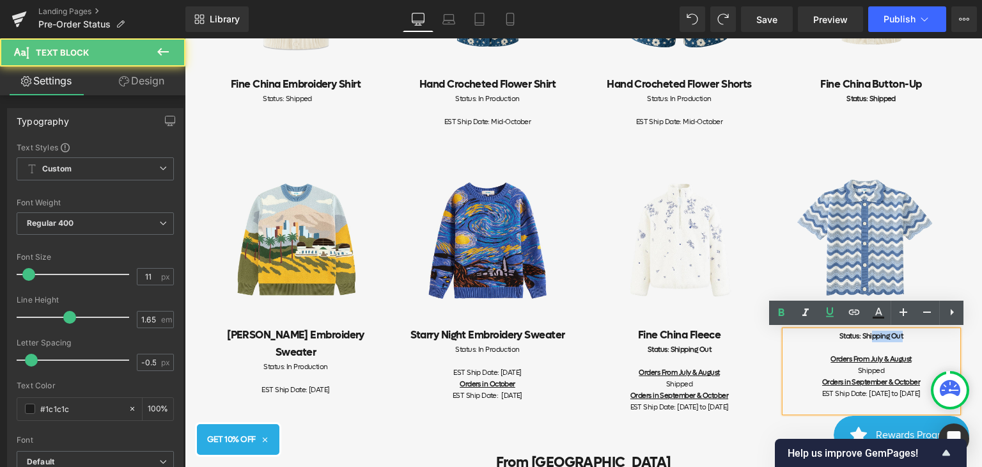
drag, startPoint x: 867, startPoint y: 334, endPoint x: 900, endPoint y: 338, distance: 33.5
click at [900, 338] on div "Status: Shipping Out" at bounding box center [871, 337] width 173 height 12
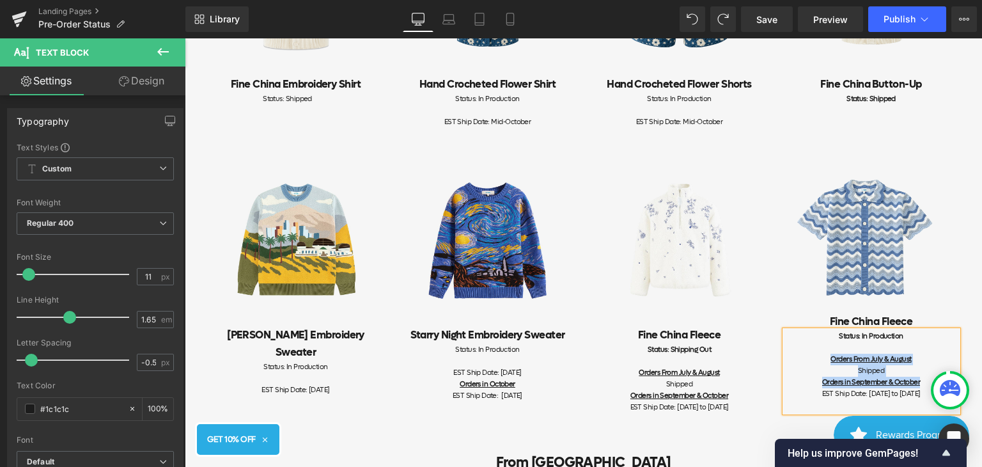
drag, startPoint x: 921, startPoint y: 381, endPoint x: 814, endPoint y: 361, distance: 108.6
click at [814, 361] on div "Status: In Production Orders From July & August Shipped Orders in September & O…" at bounding box center [871, 371] width 173 height 81
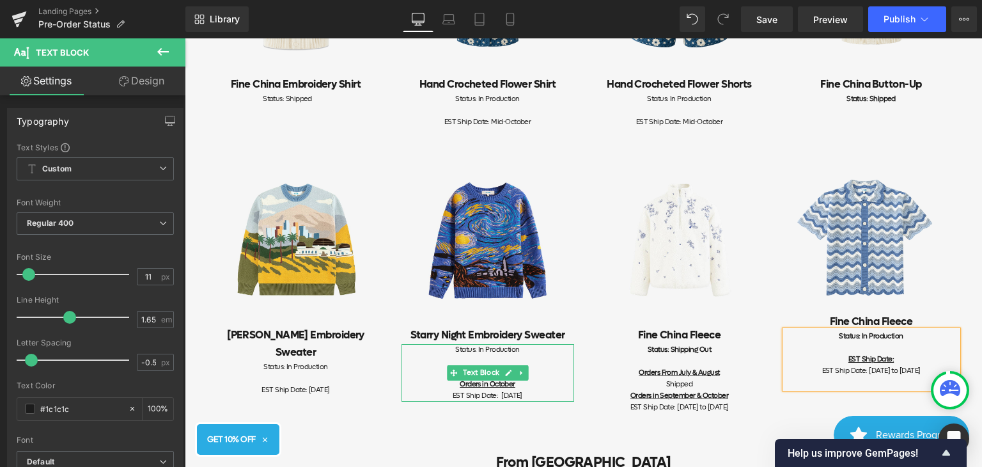
click at [540, 372] on div "EST Ship Date: [DATE] Orders in October EST Ship Date: [DATE]" at bounding box center [487, 384] width 173 height 35
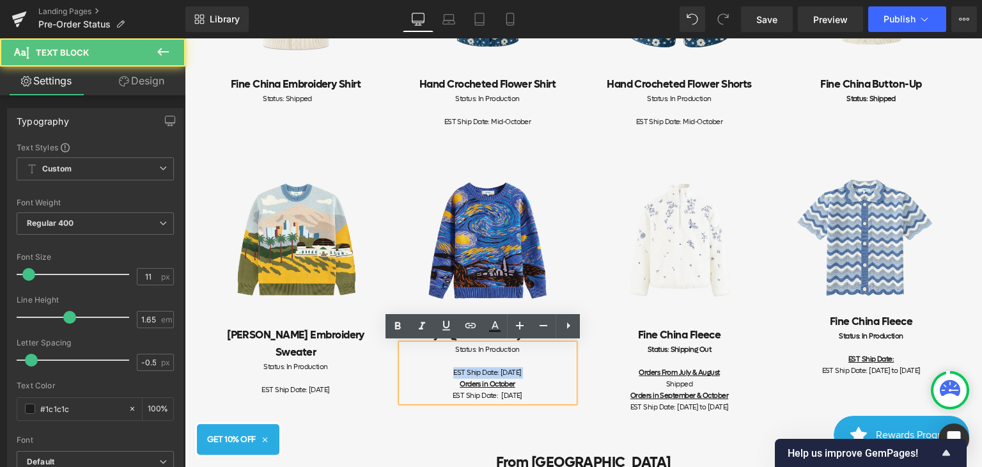
click at [540, 372] on div "EST Ship Date: [DATE] Orders in October EST Ship Date: [DATE]" at bounding box center [487, 384] width 173 height 35
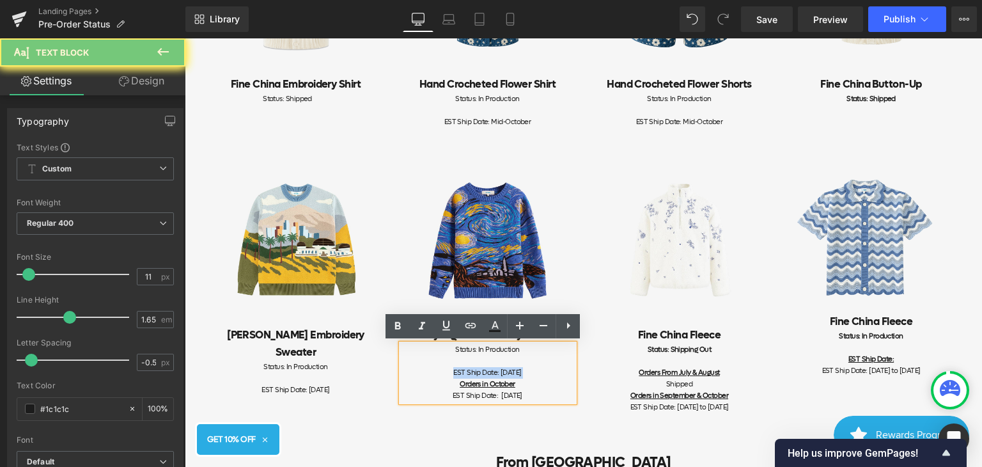
click at [540, 372] on div "EST Ship Date: [DATE] Orders in October EST Ship Date: [DATE]" at bounding box center [487, 384] width 173 height 35
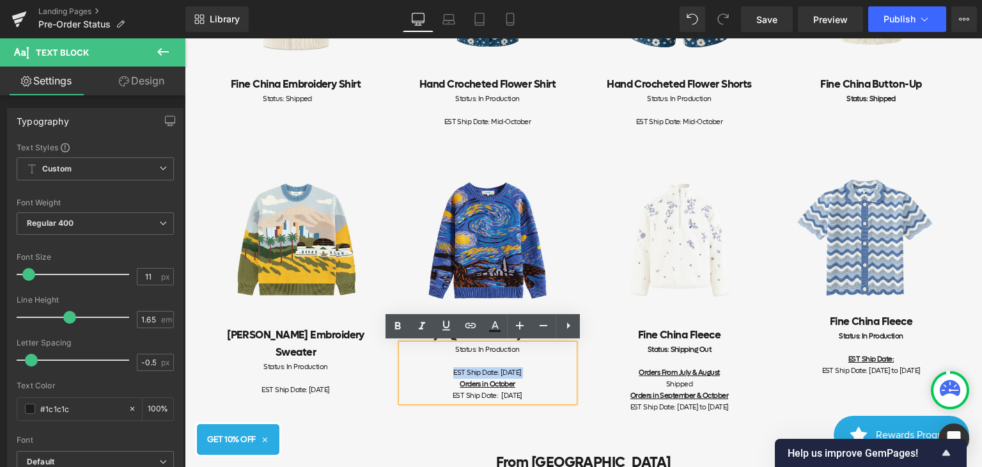
copy div "EST Ship Date: [DATE]"
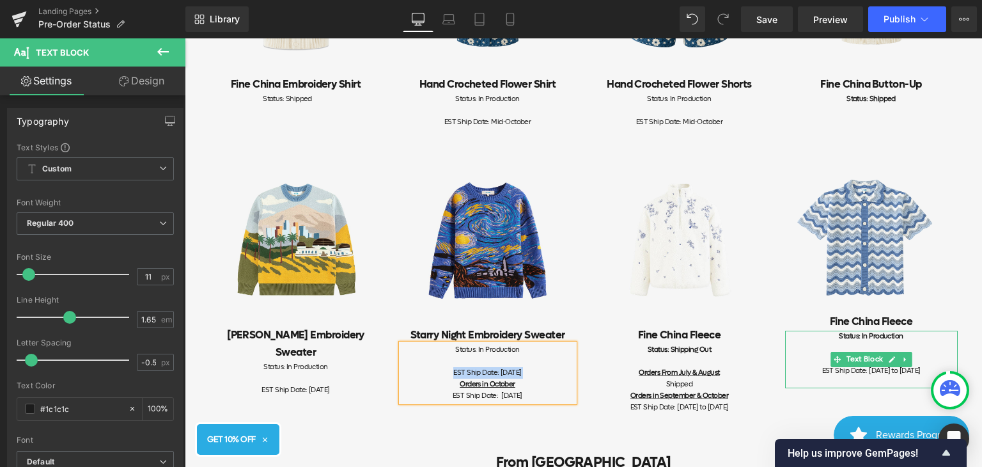
click at [896, 368] on span "EST Ship Date: [DATE] to [DATE]" at bounding box center [871, 371] width 98 height 10
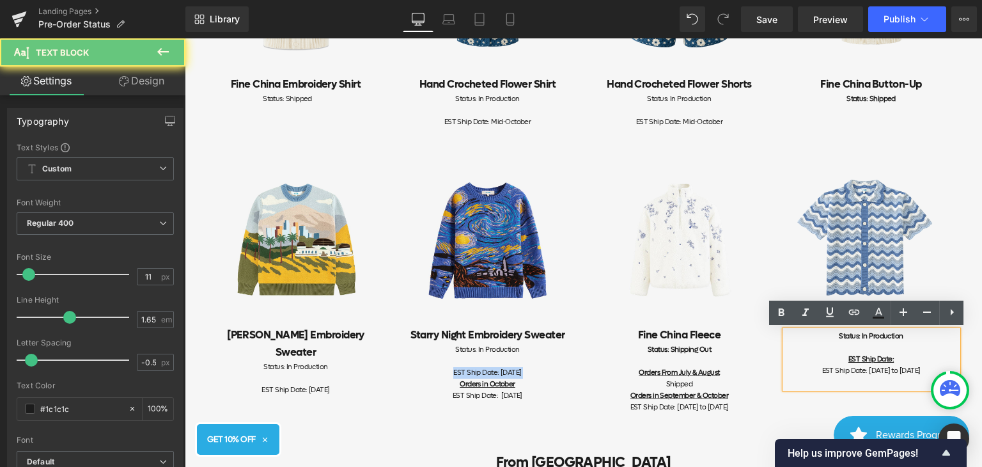
click at [896, 368] on span "EST Ship Date: [DATE] to [DATE]" at bounding box center [871, 371] width 98 height 10
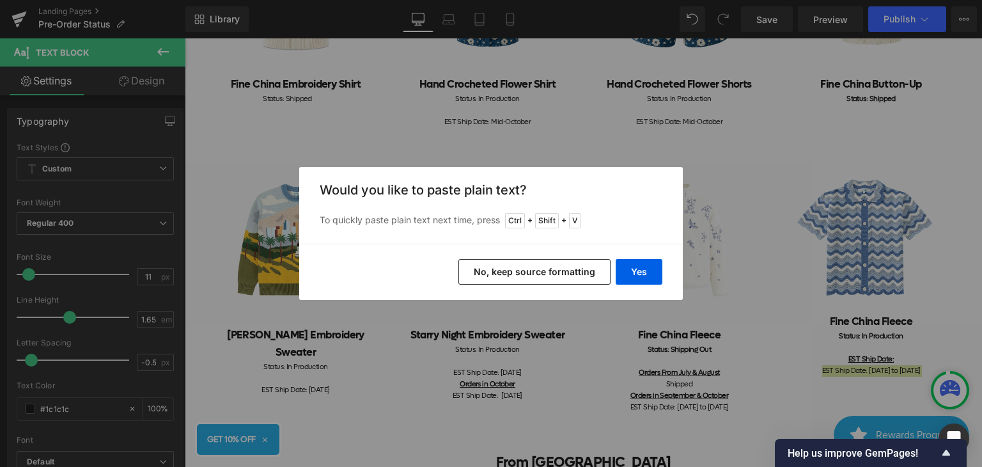
click at [551, 269] on button "No, keep source formatting" at bounding box center [534, 272] width 152 height 26
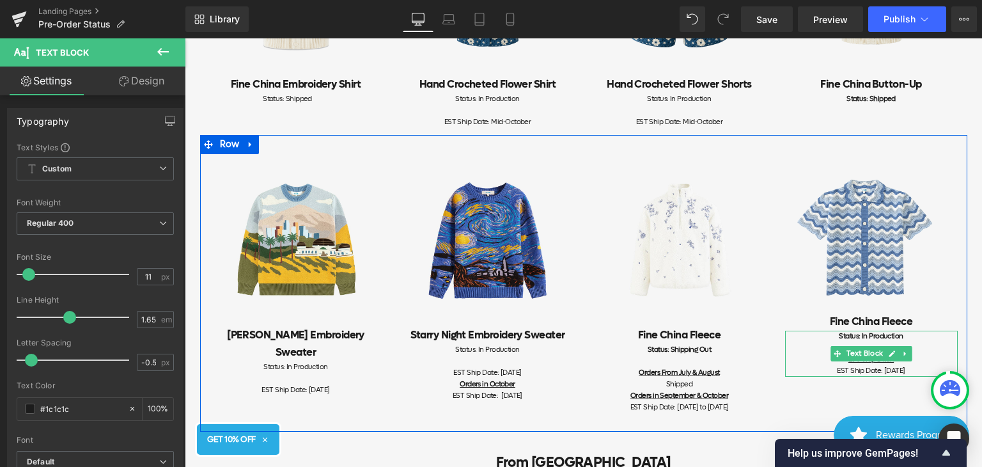
click at [923, 356] on div "EST Ship Date:" at bounding box center [871, 360] width 173 height 12
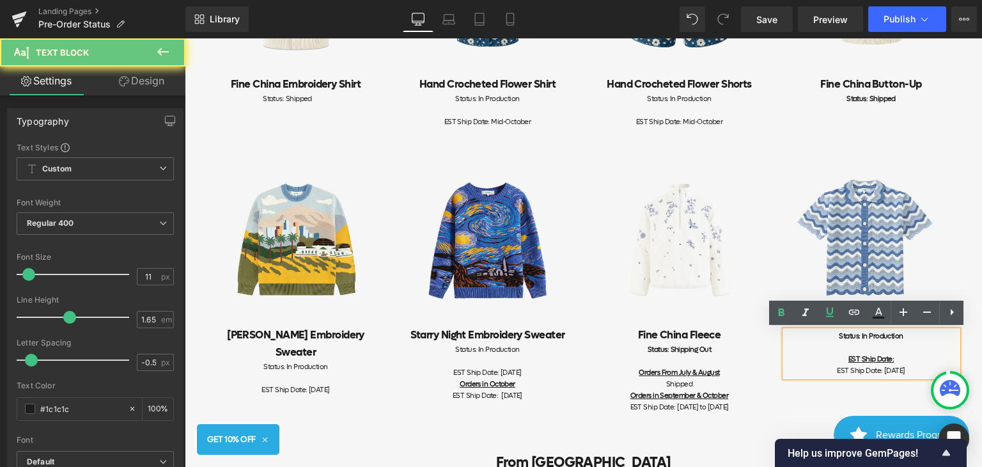
drag, startPoint x: 922, startPoint y: 355, endPoint x: 814, endPoint y: 355, distance: 108.7
click at [814, 355] on div "EST Ship Date:" at bounding box center [871, 360] width 173 height 12
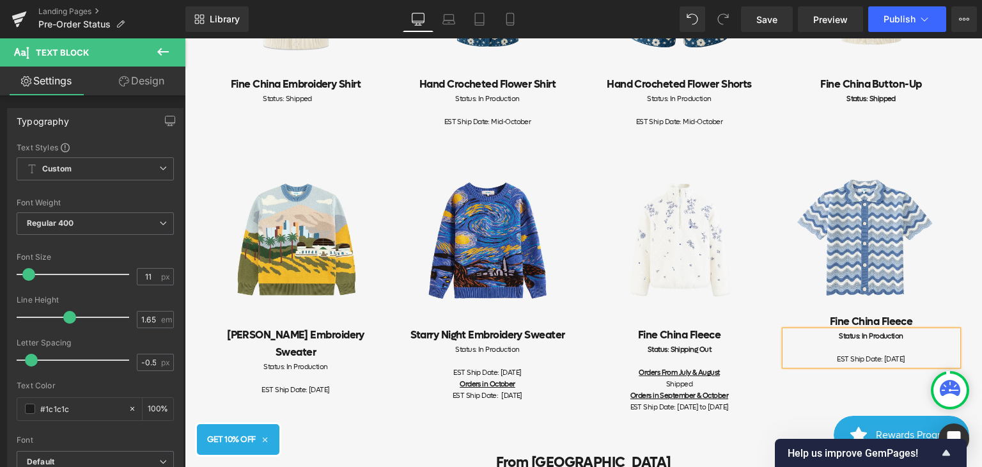
click at [831, 394] on div "Image [PERSON_NAME] Embroidery Sweater Heading Status: In Production EST Ship D…" at bounding box center [583, 283] width 767 height 297
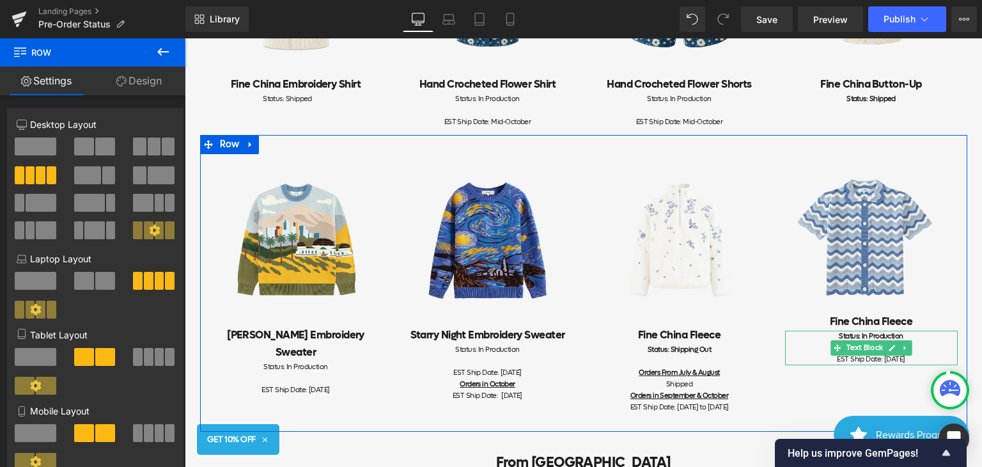
click at [828, 336] on div "Status: In Production" at bounding box center [871, 337] width 173 height 12
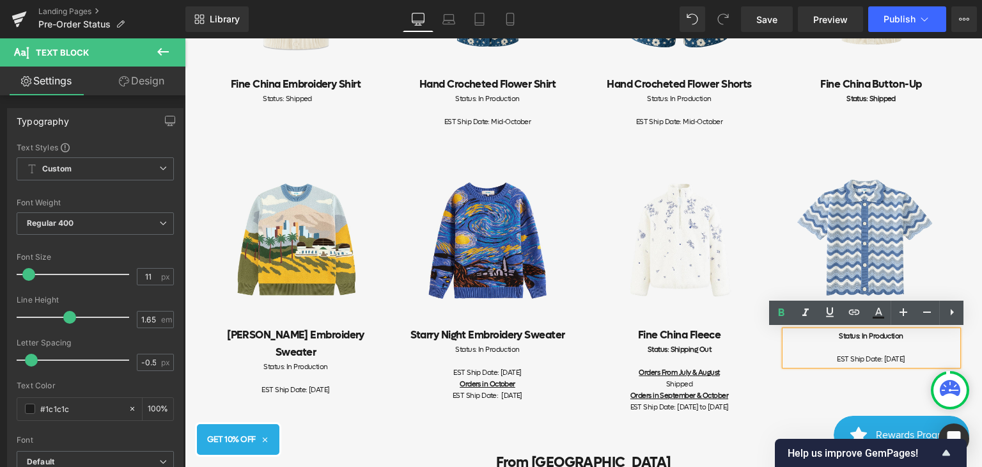
click at [864, 382] on div "Image [PERSON_NAME] Embroidery Sweater Heading Status: In Production EST Ship D…" at bounding box center [583, 283] width 767 height 297
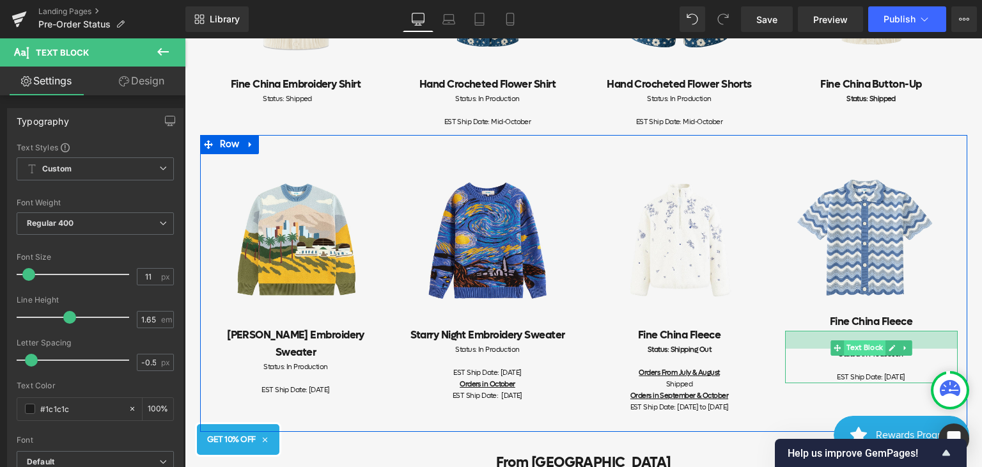
drag, startPoint x: 864, startPoint y: 330, endPoint x: 865, endPoint y: 348, distance: 18.6
click at [865, 348] on div "Status: In Production EST Ship Date: [DATE] Text Block" at bounding box center [871, 357] width 173 height 52
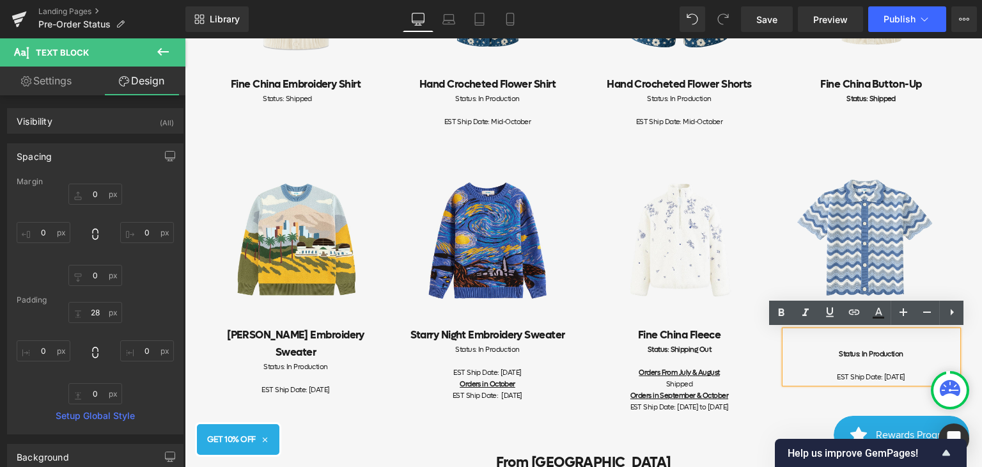
click at [876, 341] on div "Status: In Production EST Ship Date: [DATE]" at bounding box center [871, 357] width 173 height 52
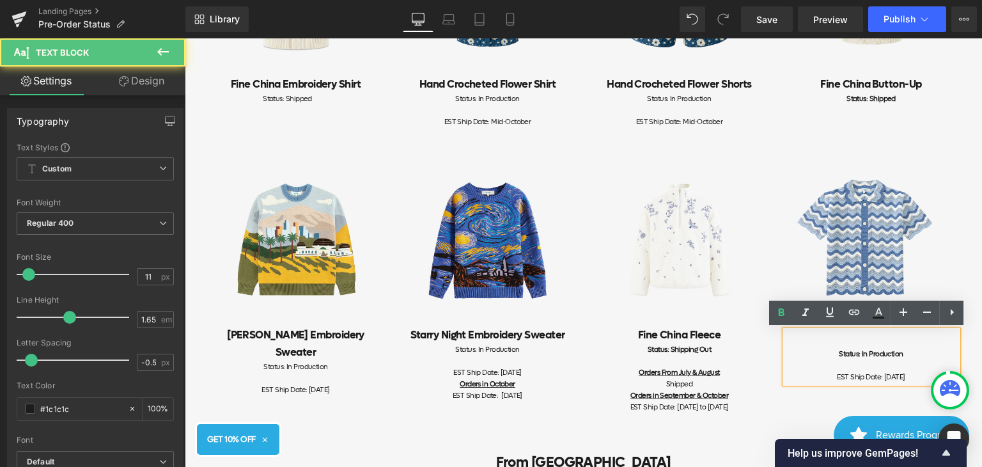
click at [811, 395] on div "Image [PERSON_NAME] Embroidery Sweater Heading Status: In Production EST Ship D…" at bounding box center [583, 283] width 767 height 297
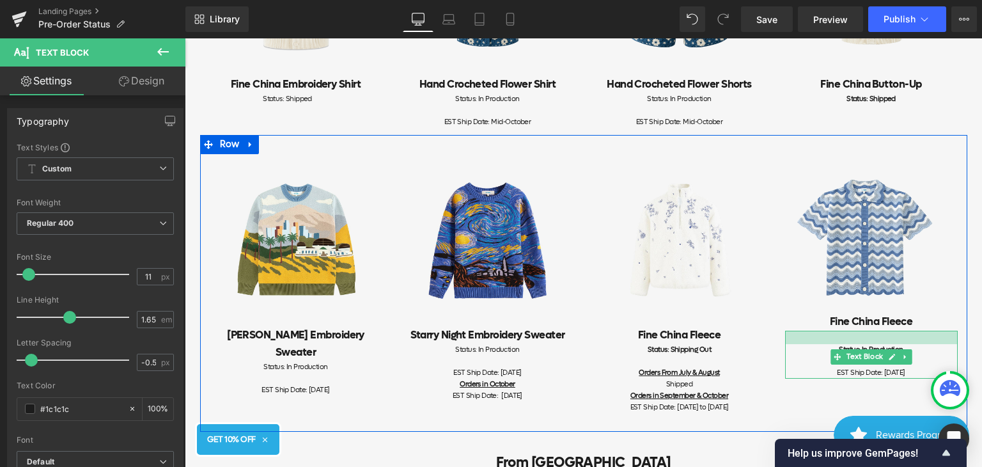
click at [867, 341] on div at bounding box center [871, 337] width 173 height 13
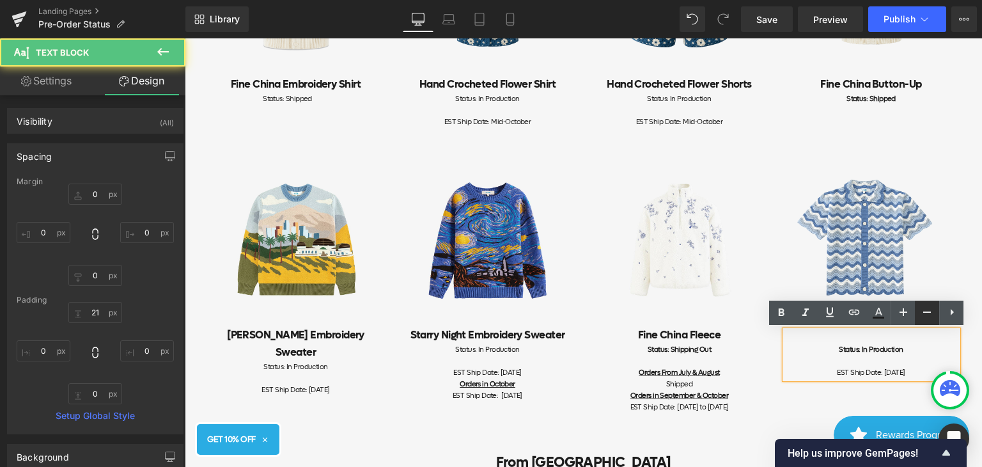
click at [929, 319] on link at bounding box center [927, 312] width 24 height 24
type input "9"
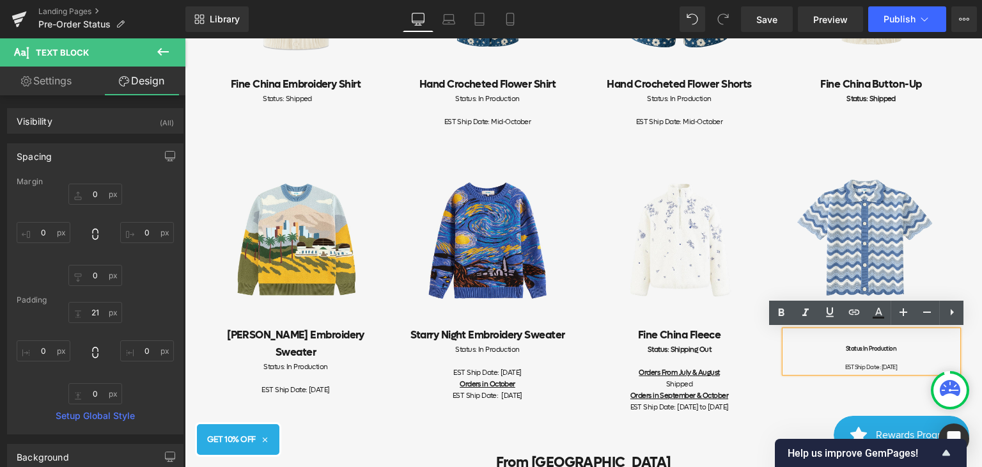
type input "100"
type input "11"
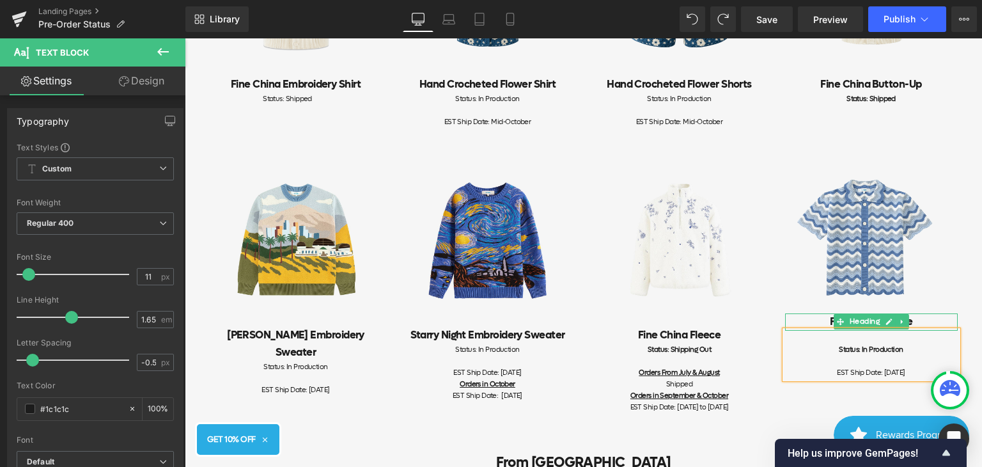
click at [815, 320] on h2 "Fine China Fleece" at bounding box center [871, 321] width 173 height 17
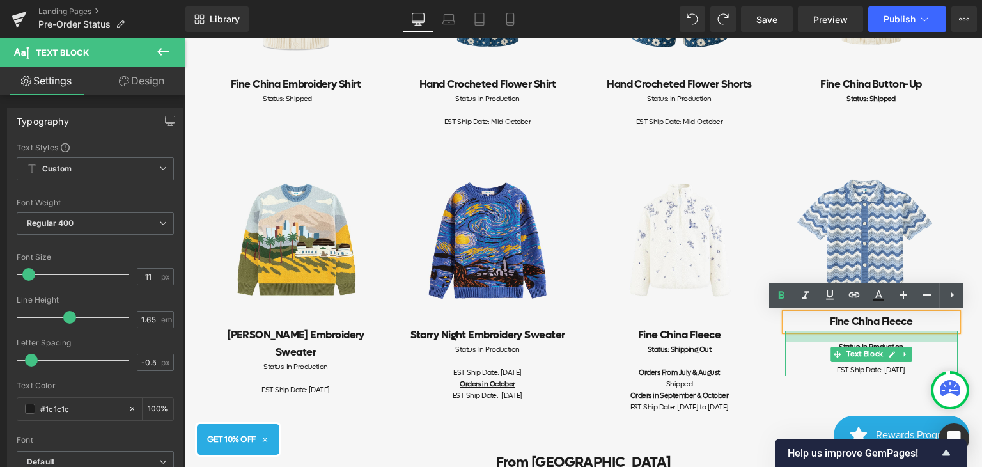
click at [826, 327] on div "Image Fine China Fleece Heading Status: In Production EST Ship Date: [DATE] Tex…" at bounding box center [871, 265] width 192 height 222
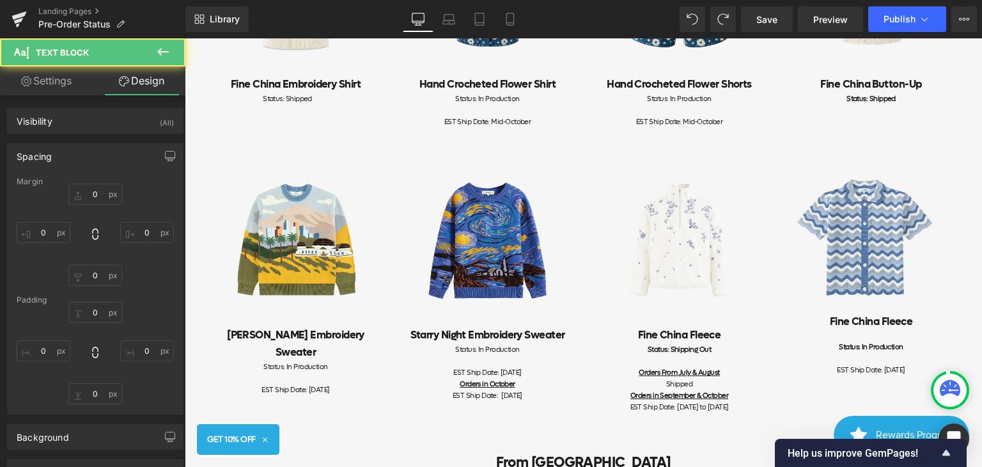
type input "0"
type input "17"
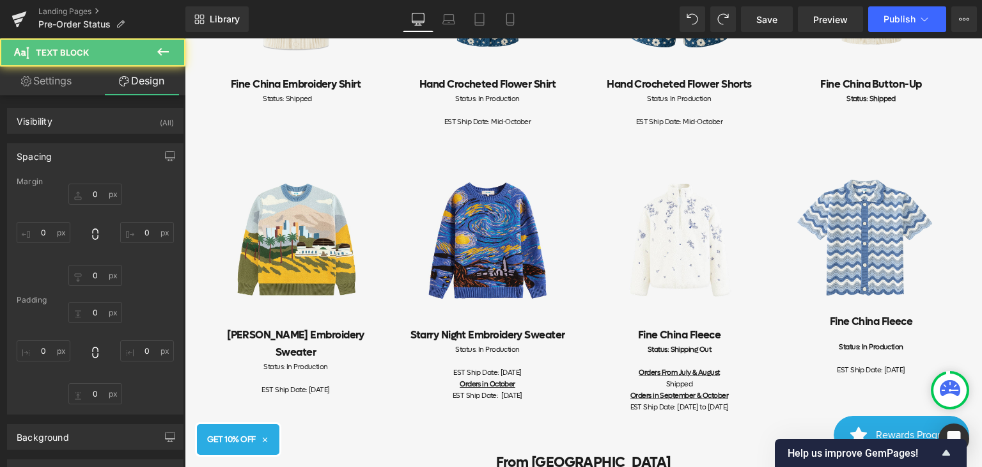
type input "0"
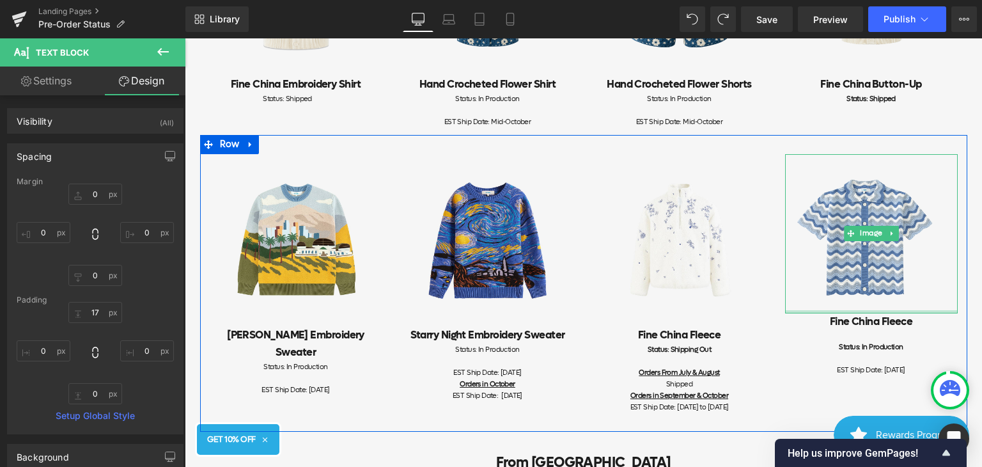
click at [839, 310] on div at bounding box center [871, 311] width 173 height 3
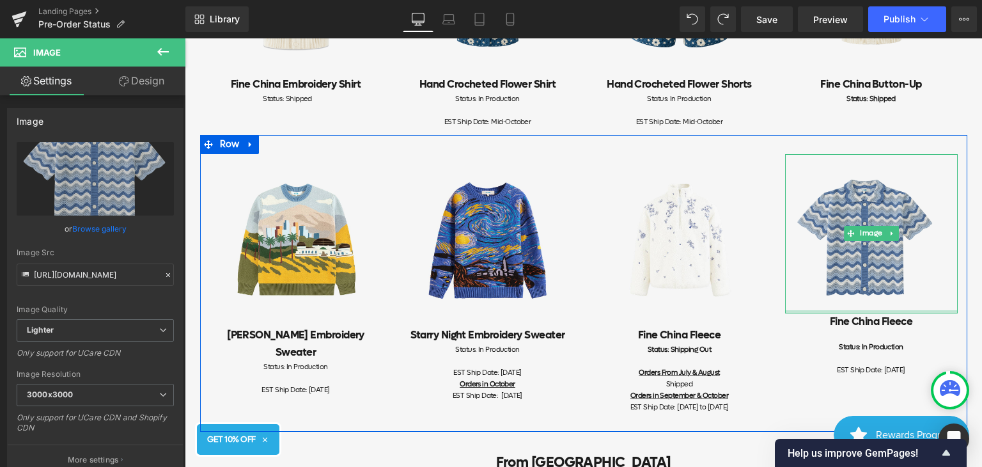
drag, startPoint x: 837, startPoint y: 309, endPoint x: 839, endPoint y: 292, distance: 17.4
click at [839, 292] on div "Image" at bounding box center [871, 233] width 173 height 159
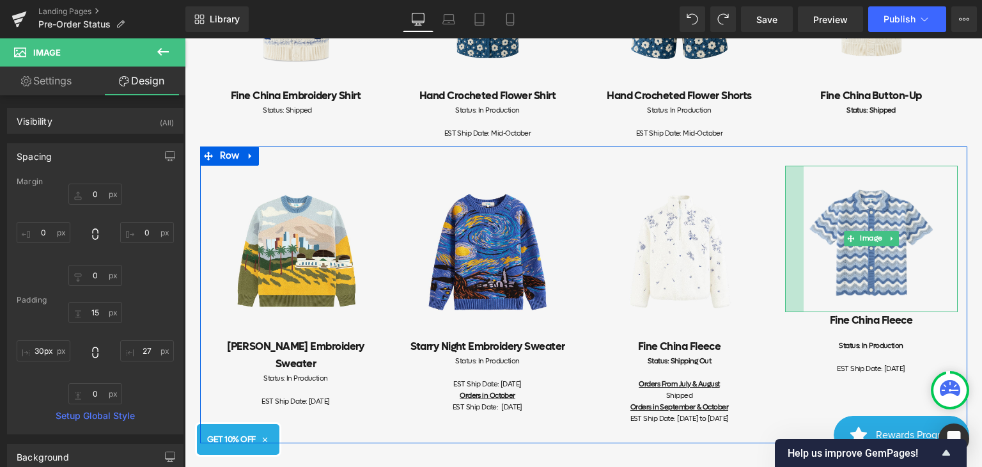
scroll to position [701, 0]
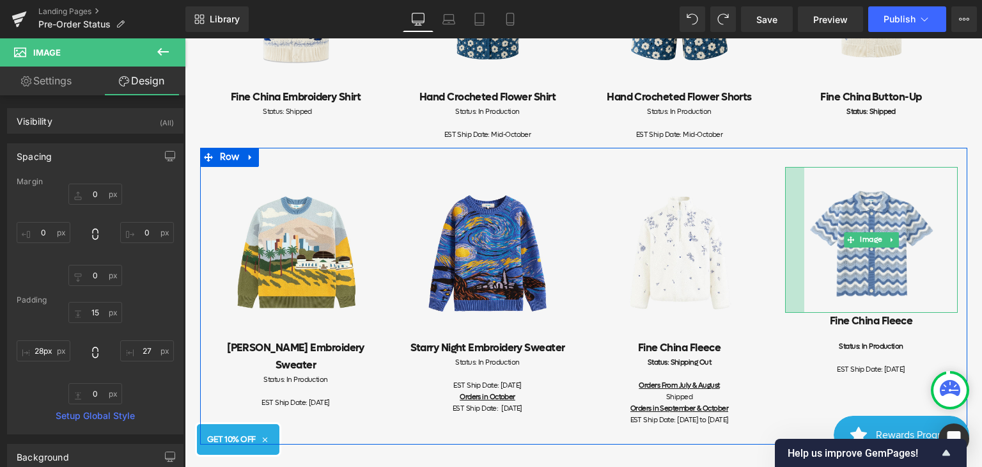
type input "27px"
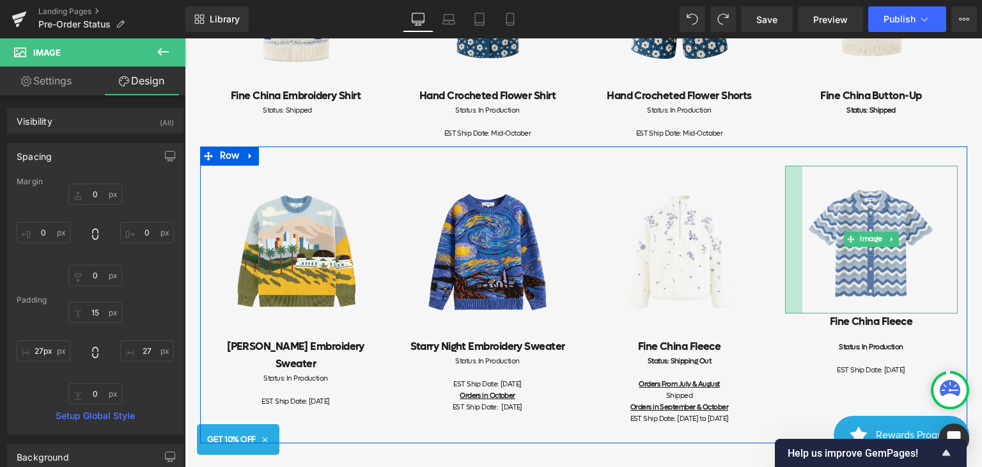
scroll to position [703, 0]
drag, startPoint x: 781, startPoint y: 311, endPoint x: 792, endPoint y: 312, distance: 11.5
click at [792, 312] on div "Image Fine China Fleece Heading Status: In Production EST Ship Date: [DATE] Tex…" at bounding box center [871, 270] width 192 height 211
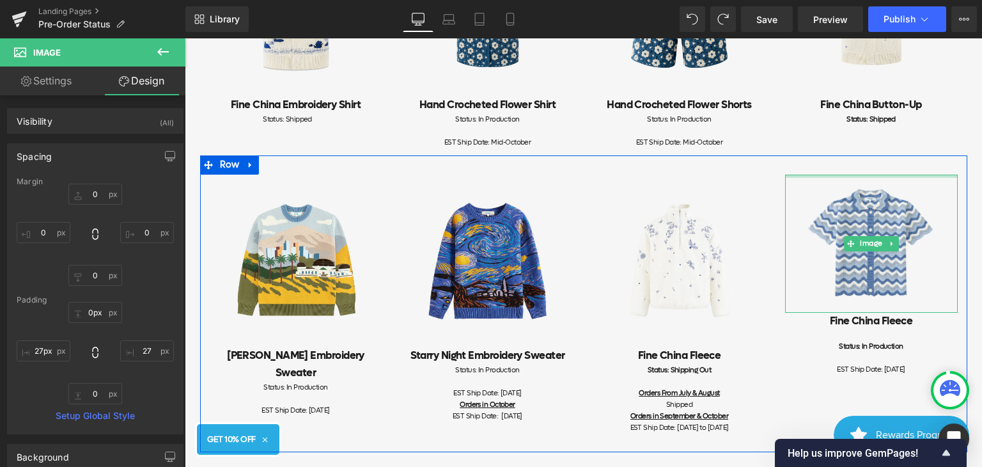
scroll to position [693, 0]
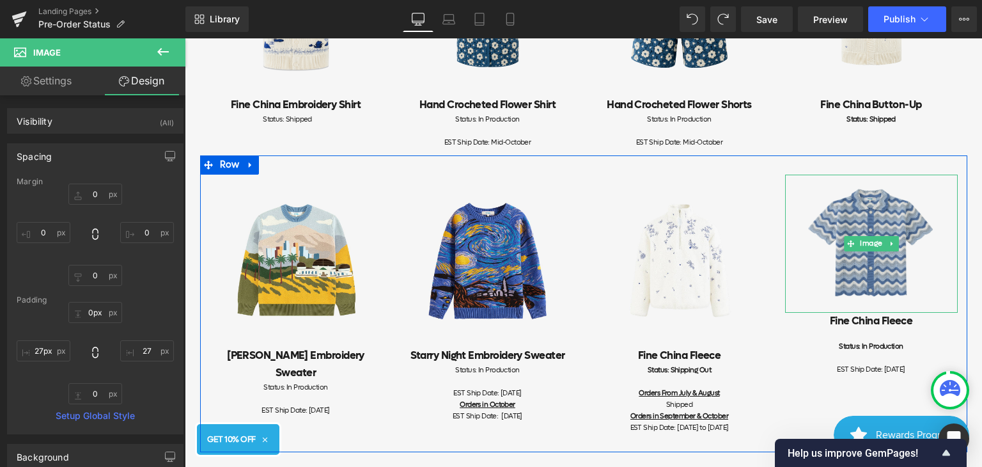
drag, startPoint x: 875, startPoint y: 169, endPoint x: 888, endPoint y: 200, distance: 34.1
click at [888, 200] on div "Image" at bounding box center [871, 244] width 173 height 138
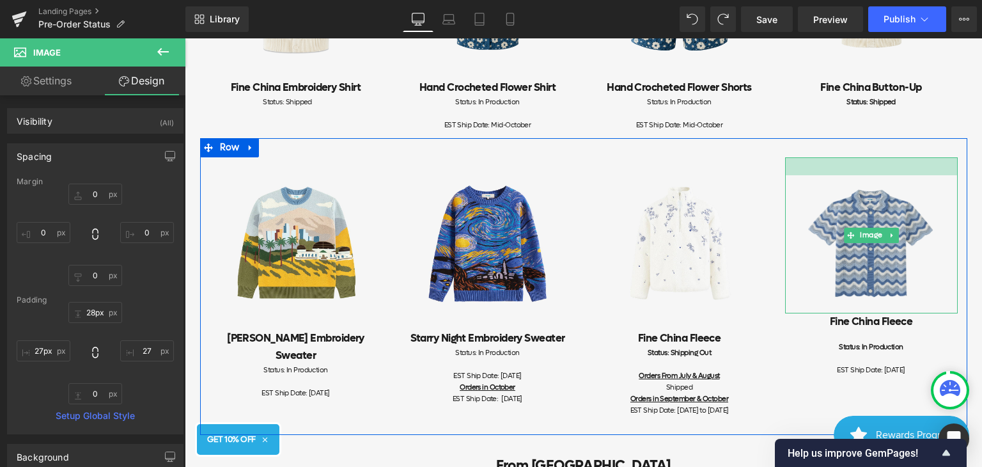
scroll to position [711, 0]
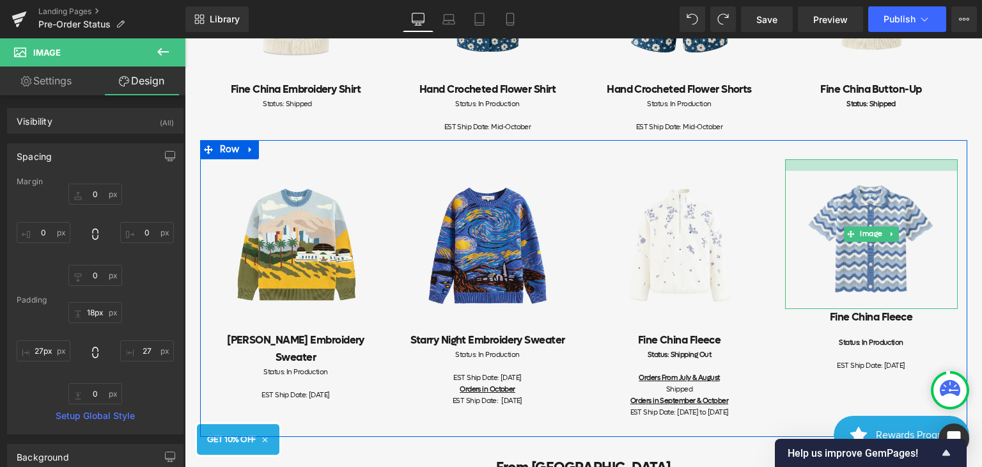
type input "0px"
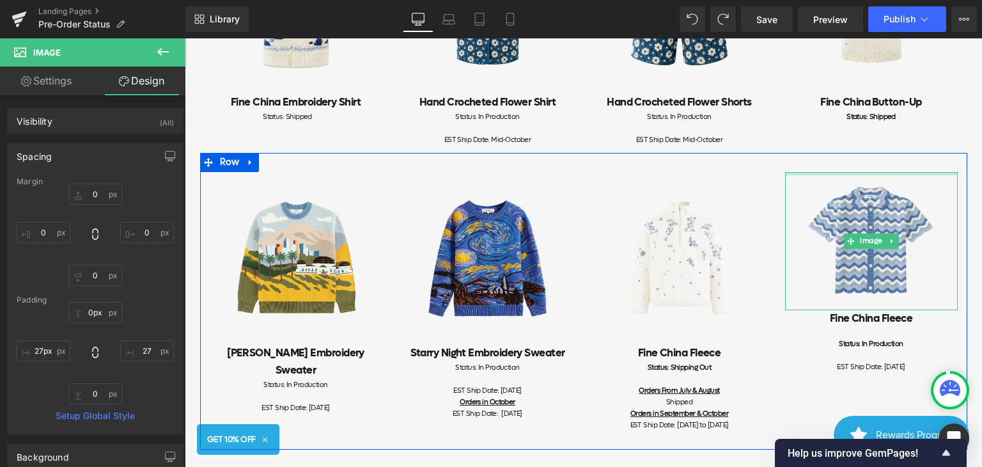
scroll to position [693, 0]
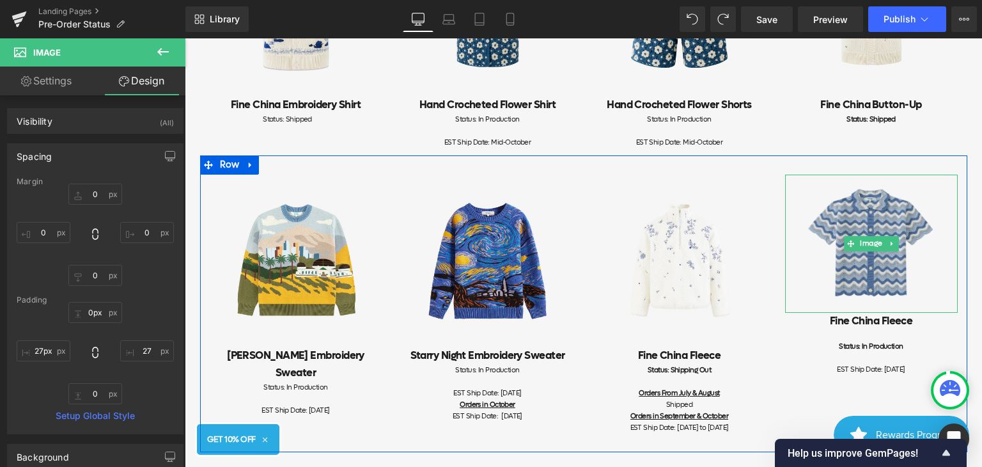
drag, startPoint x: 896, startPoint y: 175, endPoint x: 900, endPoint y: 200, distance: 26.0
click at [900, 200] on div "Image" at bounding box center [871, 244] width 173 height 138
click at [814, 189] on img at bounding box center [871, 244] width 173 height 138
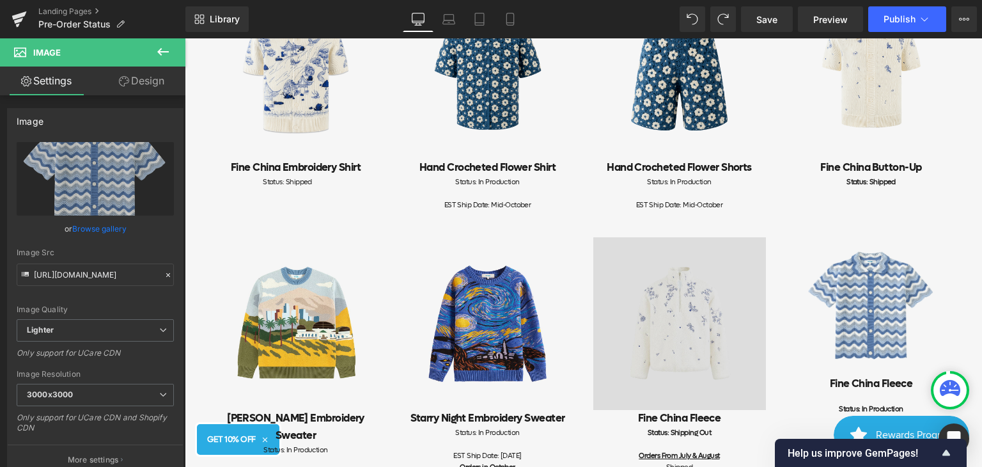
scroll to position [757, 0]
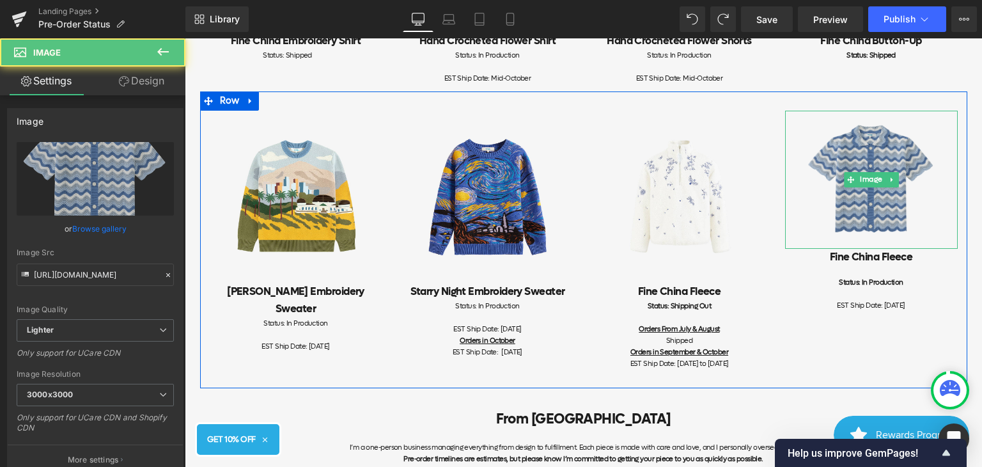
click at [837, 242] on img at bounding box center [871, 180] width 173 height 138
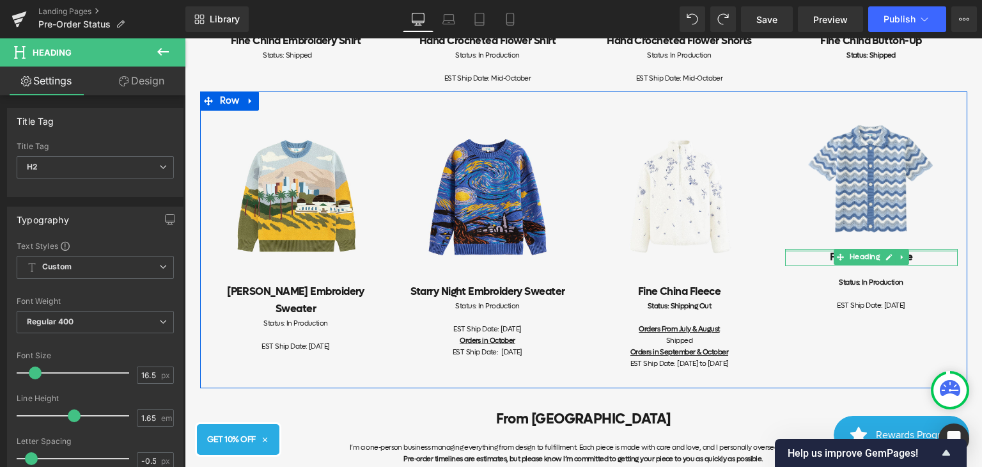
click at [840, 249] on div at bounding box center [871, 250] width 173 height 3
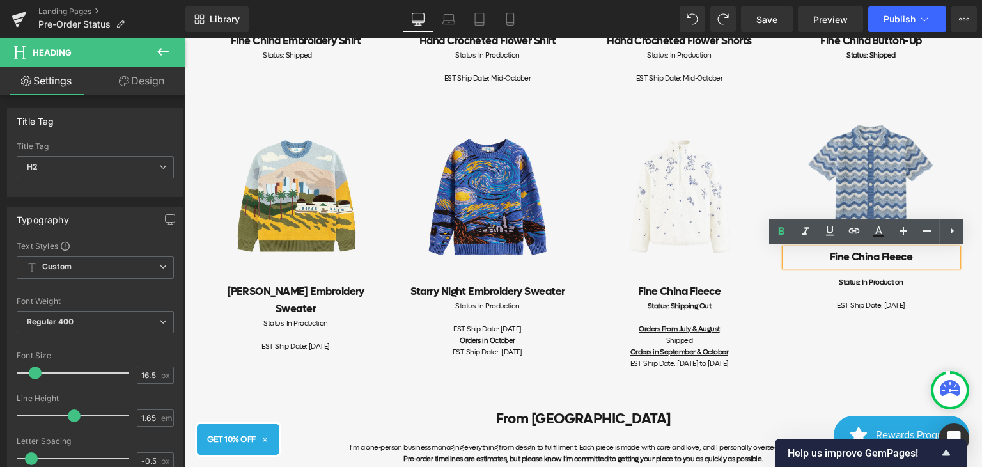
click at [800, 191] on img at bounding box center [871, 180] width 173 height 138
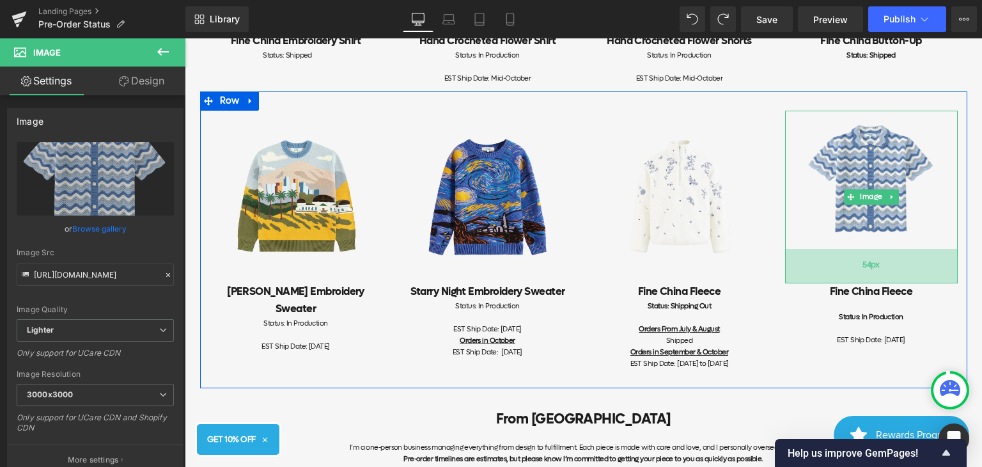
drag, startPoint x: 808, startPoint y: 246, endPoint x: 814, endPoint y: 281, distance: 35.0
click at [814, 281] on div "54px" at bounding box center [871, 266] width 173 height 35
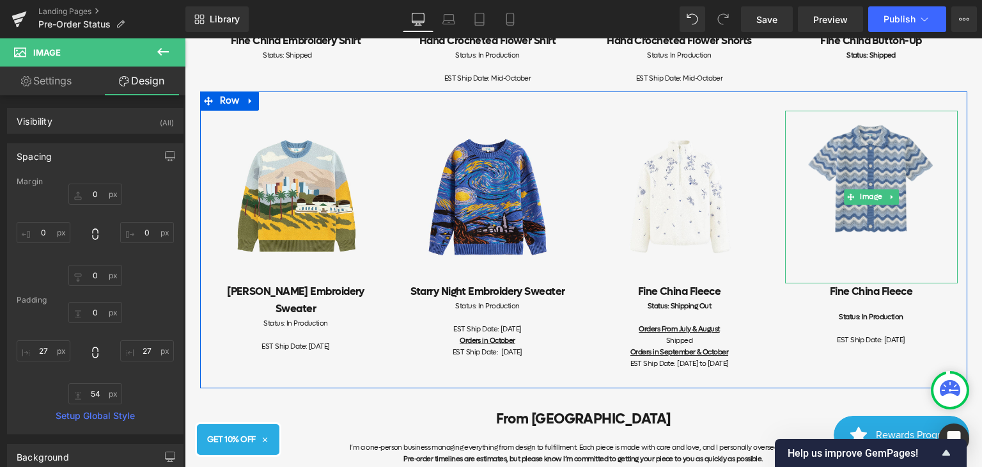
click at [919, 127] on img at bounding box center [871, 197] width 173 height 173
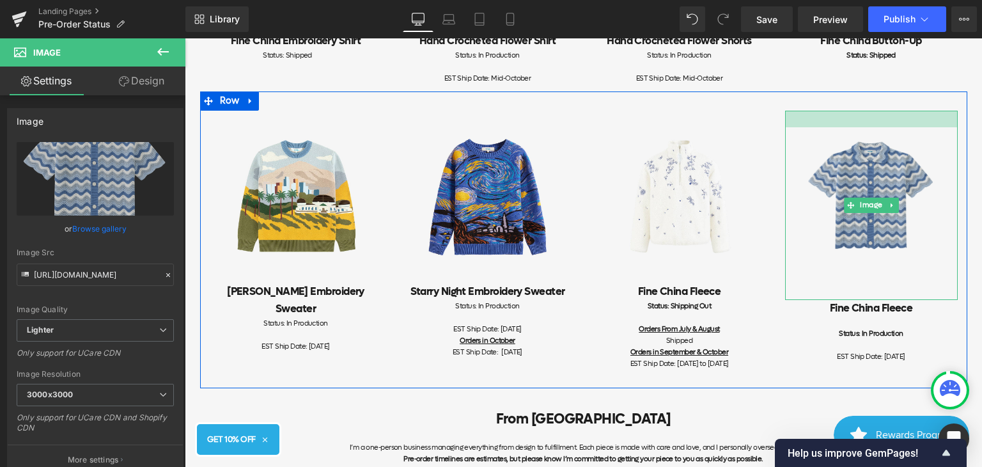
drag, startPoint x: 841, startPoint y: 113, endPoint x: 841, endPoint y: 129, distance: 16.6
click at [841, 129] on div "Image 54px" at bounding box center [871, 205] width 173 height 189
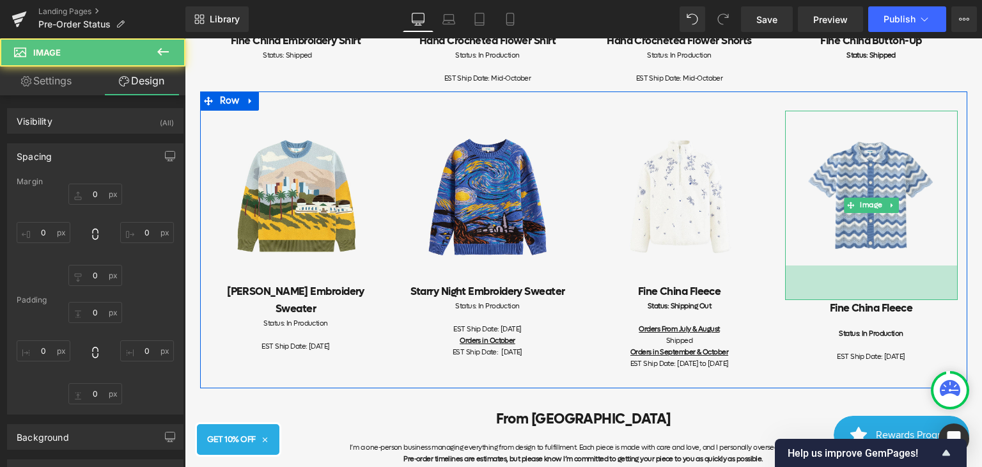
type input "0"
type input "26"
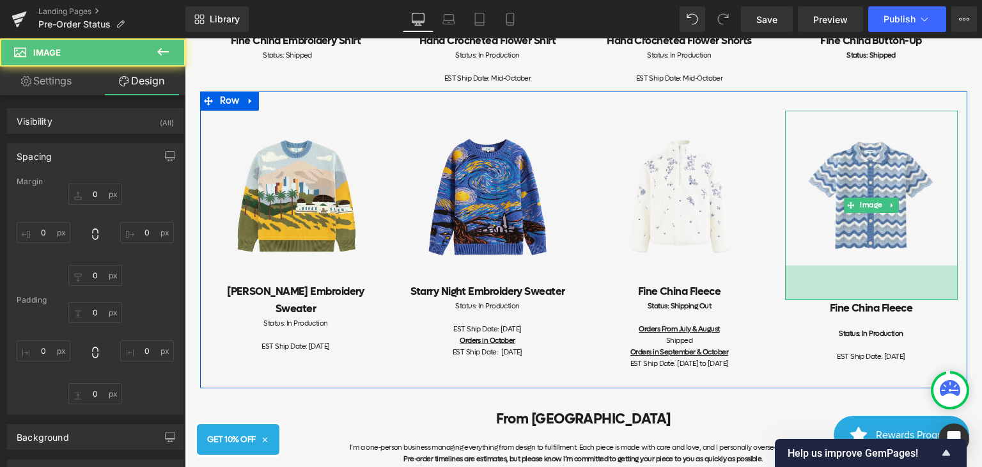
type input "27"
type input "54"
type input "27"
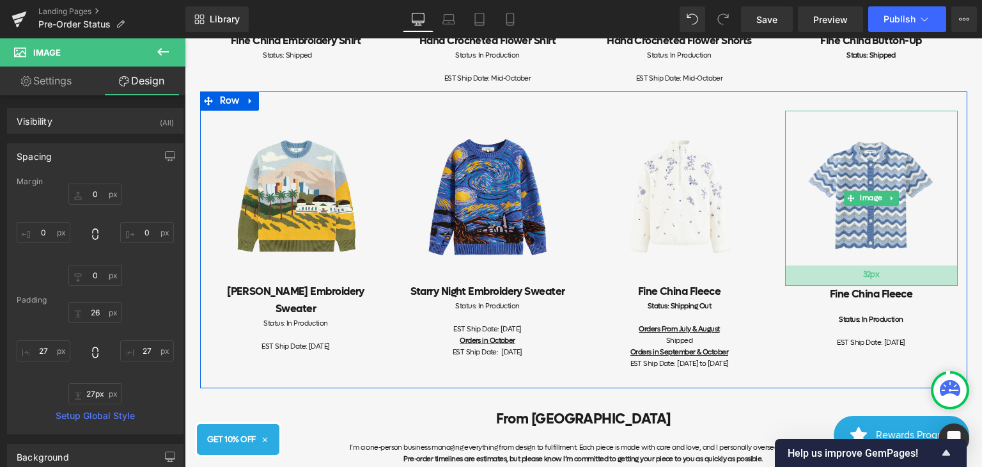
type input "26px"
drag, startPoint x: 864, startPoint y: 295, endPoint x: 866, endPoint y: 277, distance: 18.0
click at [866, 277] on div at bounding box center [871, 273] width 173 height 17
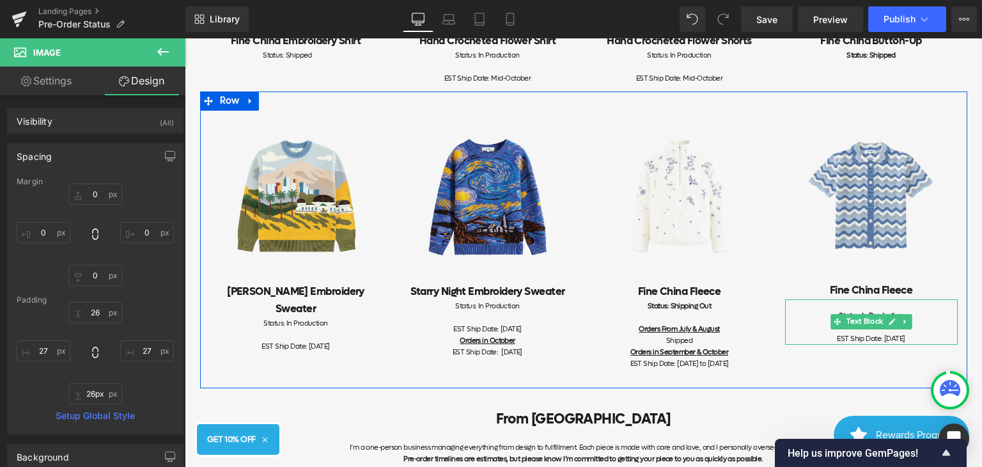
click at [811, 323] on div at bounding box center [871, 328] width 173 height 12
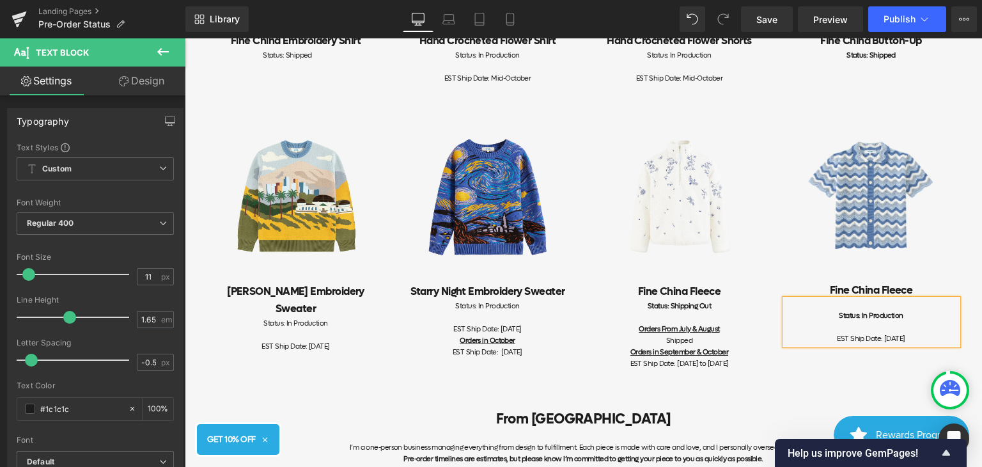
click at [832, 315] on div "Status: In Production" at bounding box center [871, 321] width 173 height 23
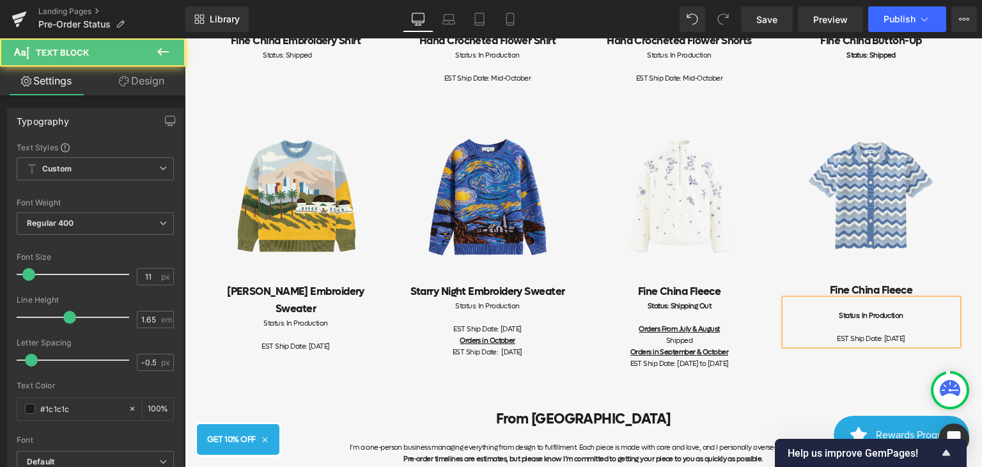
click at [856, 300] on div "Status: In Production EST Ship Date: [DATE]" at bounding box center [871, 321] width 173 height 45
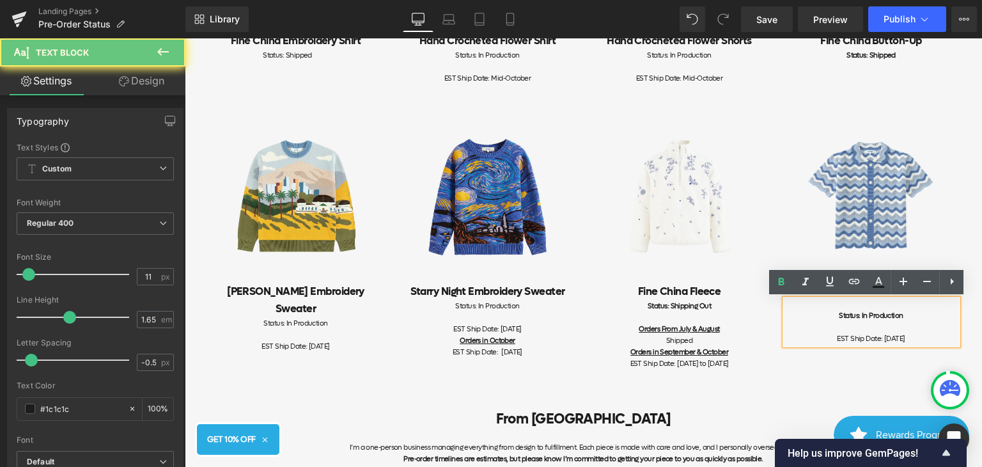
click at [836, 306] on div "Status: In Production EST Ship Date: [DATE]" at bounding box center [871, 321] width 173 height 45
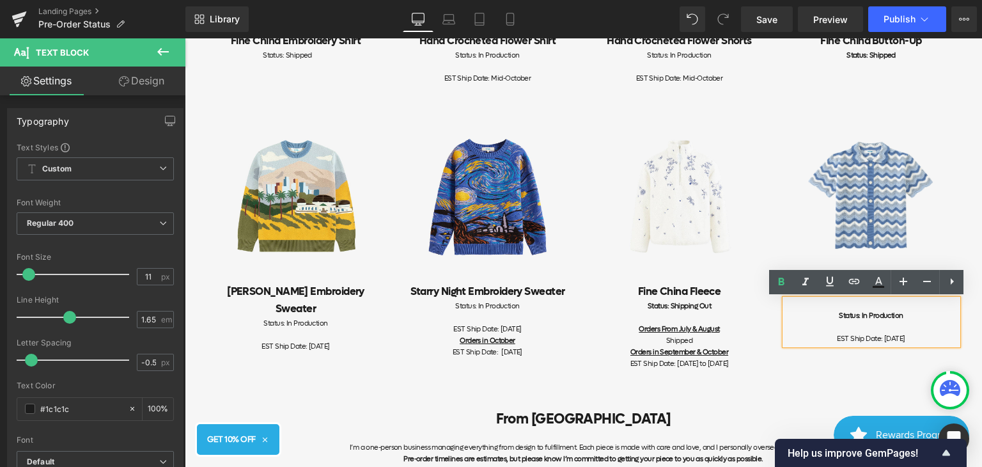
click at [878, 359] on div "Image [PERSON_NAME] Embroidery Sweater Heading Status: In Production EST Ship D…" at bounding box center [583, 239] width 767 height 297
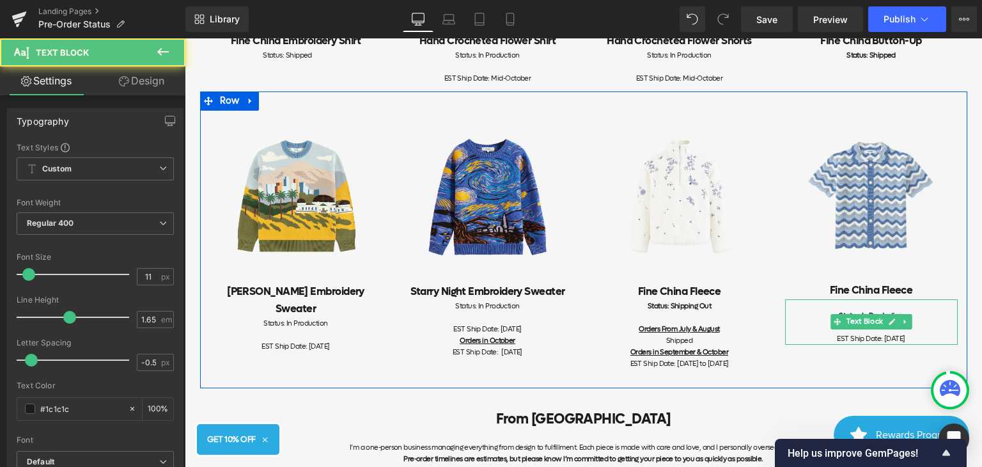
click at [873, 311] on b "Status: In Production" at bounding box center [871, 316] width 64 height 10
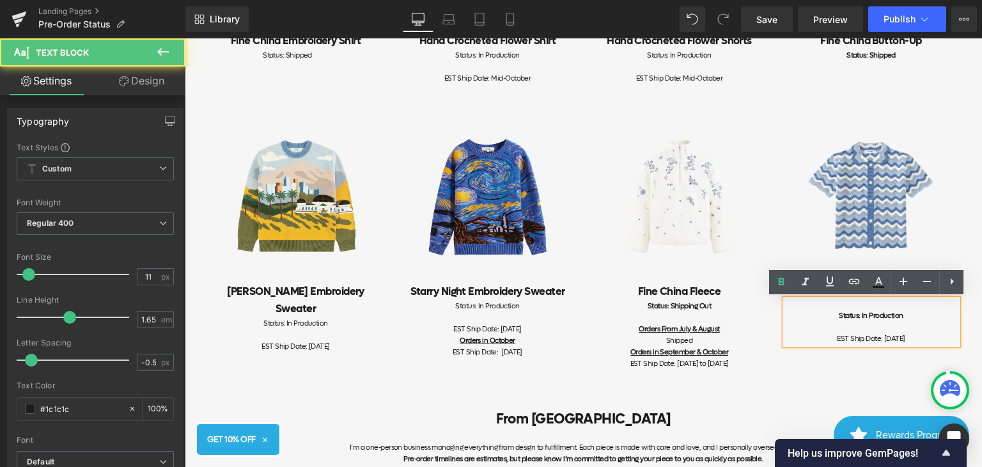
click at [857, 356] on div "Image [PERSON_NAME] Embroidery Sweater Heading Status: In Production EST Ship D…" at bounding box center [583, 239] width 767 height 297
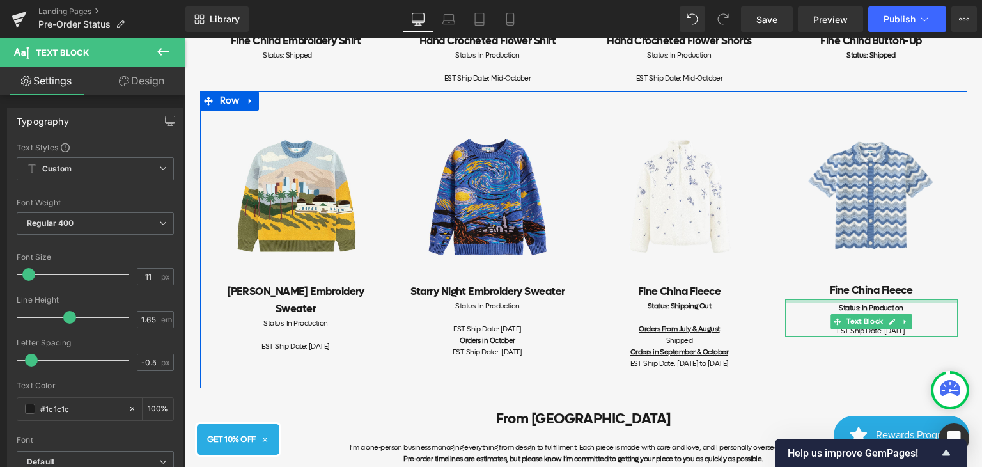
drag, startPoint x: 862, startPoint y: 306, endPoint x: 862, endPoint y: 298, distance: 7.7
click at [862, 298] on div "Image Fine China Fleece Heading Status: In Production EST Ship Date: [DATE] Tex…" at bounding box center [871, 224] width 192 height 227
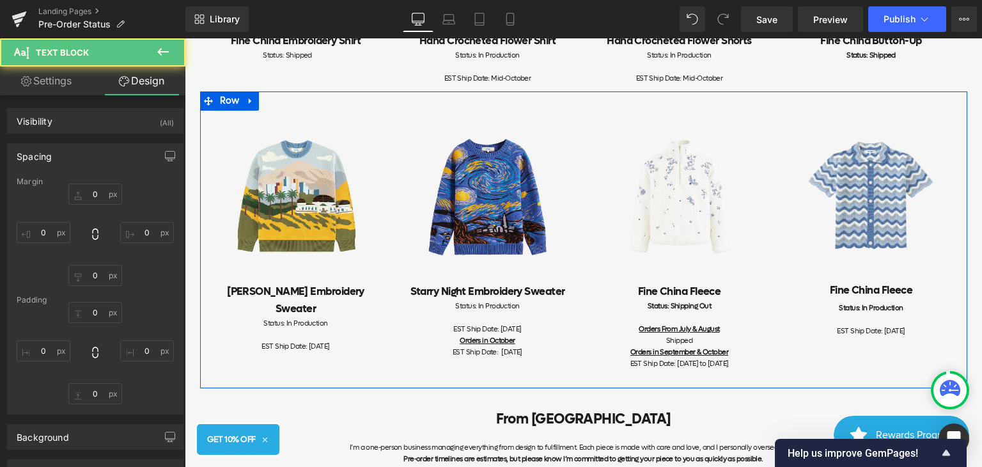
click at [855, 373] on div "Image [PERSON_NAME] Embroidery Sweater Heading Status: In Production EST Ship D…" at bounding box center [583, 239] width 767 height 297
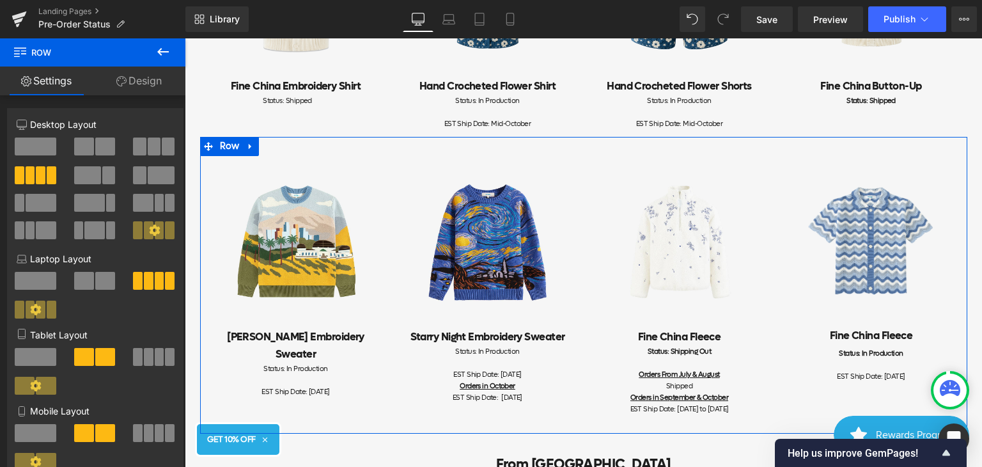
scroll to position [693, 0]
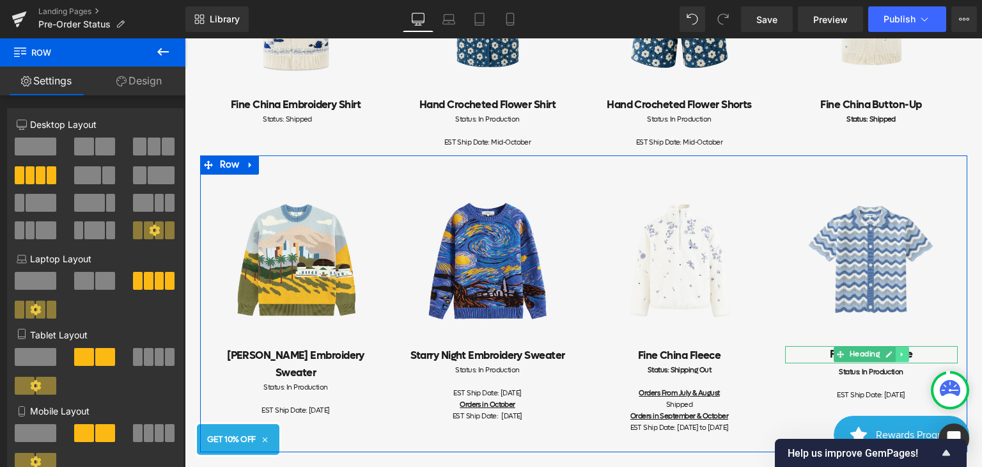
click at [900, 354] on icon at bounding box center [901, 354] width 2 height 4
click at [942, 355] on h2 "Fine China Fleece" at bounding box center [871, 354] width 173 height 17
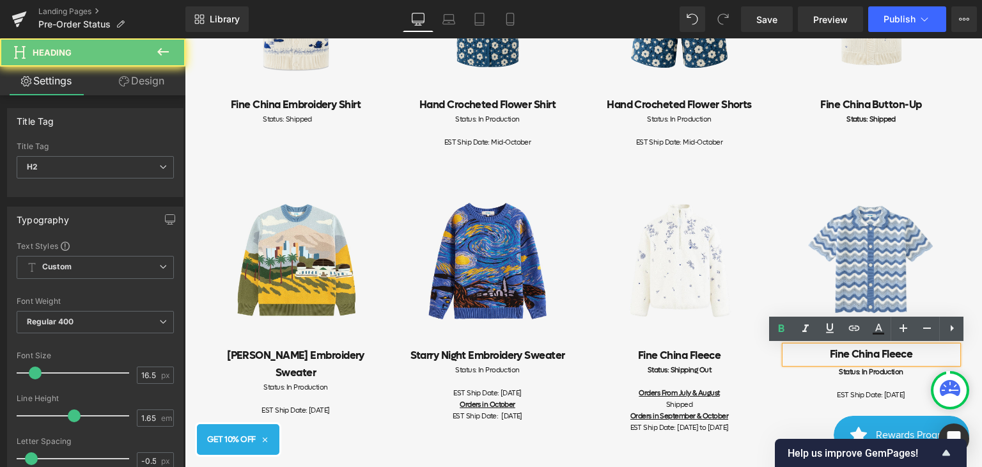
click at [942, 355] on h2 "Fine China Fleece" at bounding box center [871, 354] width 173 height 17
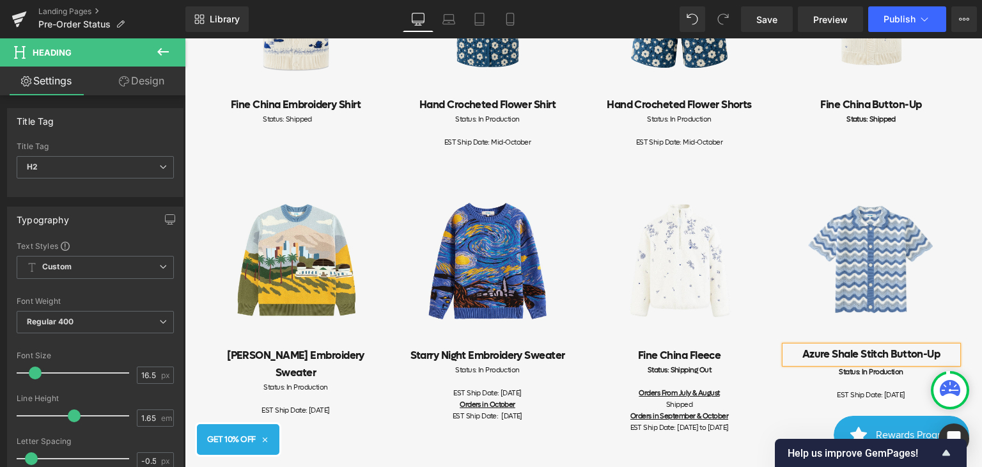
click at [967, 319] on div "Item Status Pre-order items' statuses are updated on this page. If you have any…" at bounding box center [583, 91] width 797 height 1319
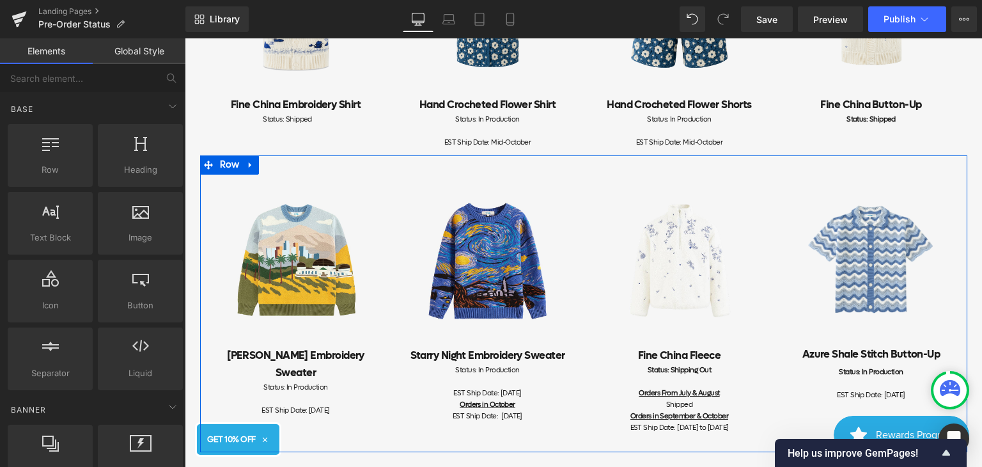
scroll to position [757, 0]
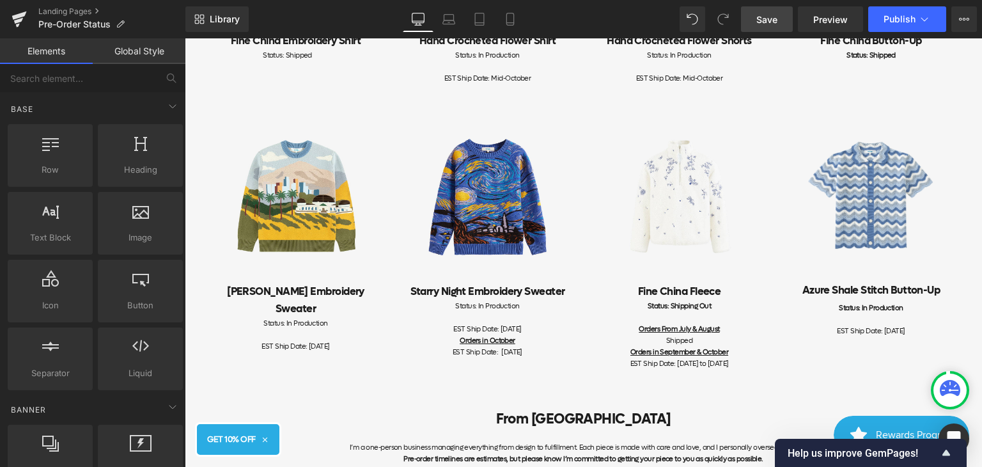
click at [757, 10] on link "Save" at bounding box center [767, 19] width 52 height 26
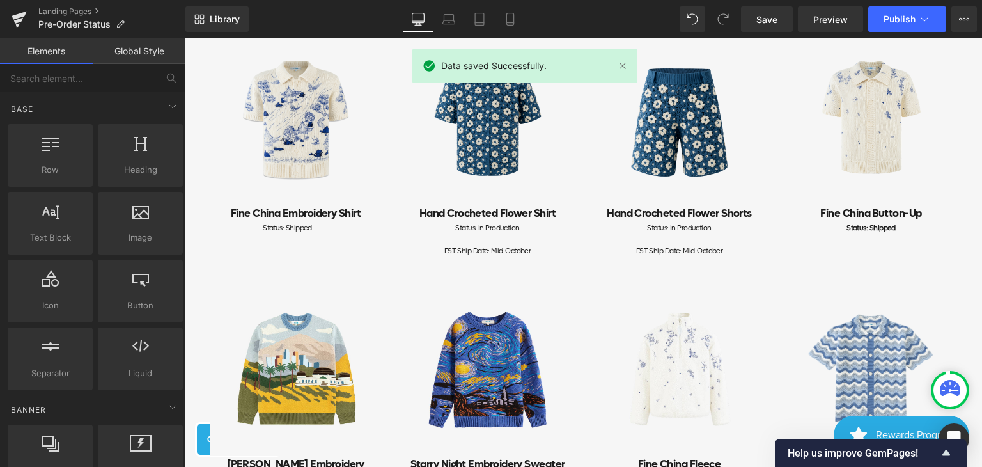
scroll to position [565, 0]
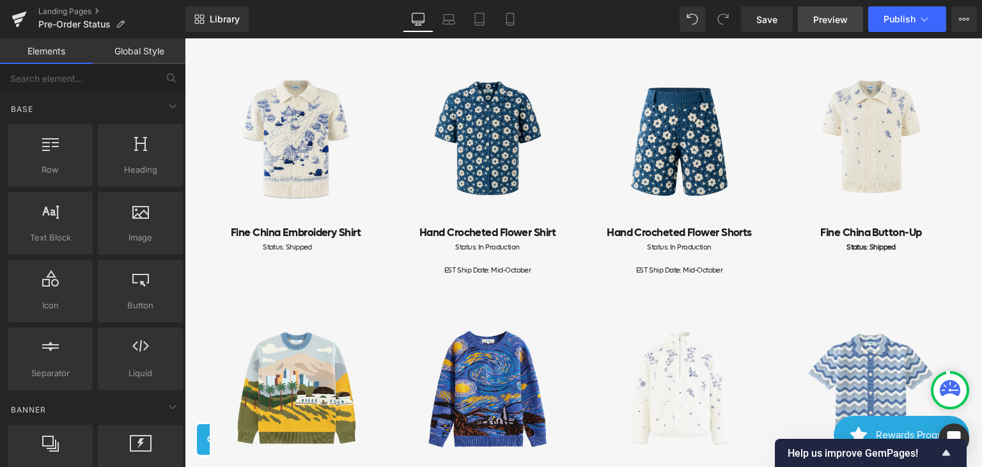
click at [825, 19] on span "Preview" at bounding box center [830, 19] width 35 height 13
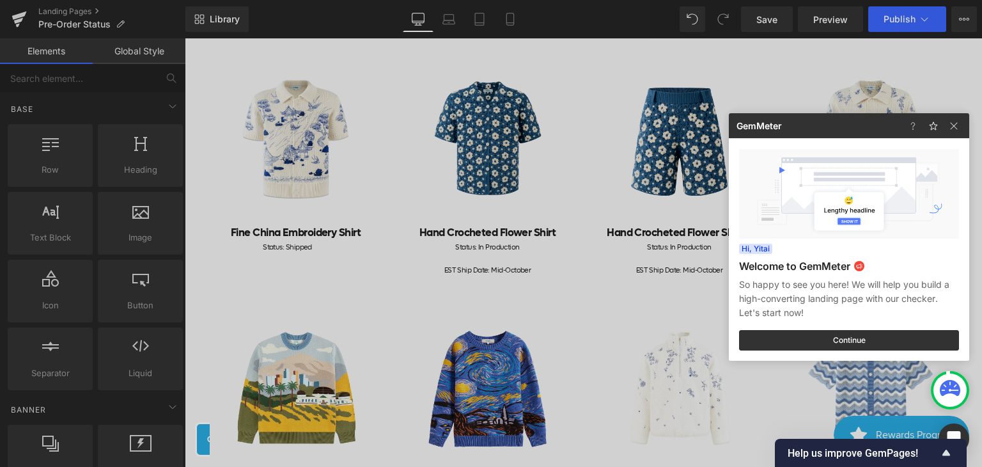
click at [930, 22] on div at bounding box center [491, 233] width 982 height 467
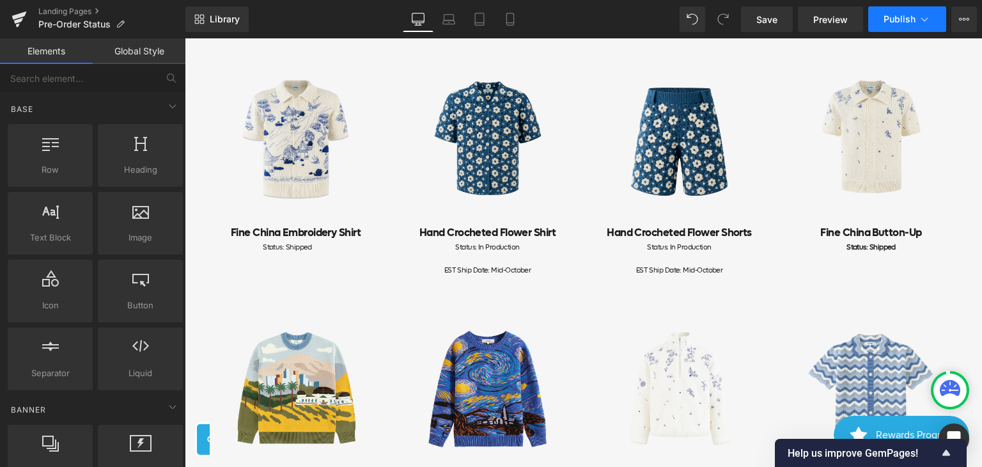
click at [926, 17] on icon at bounding box center [924, 19] width 13 height 13
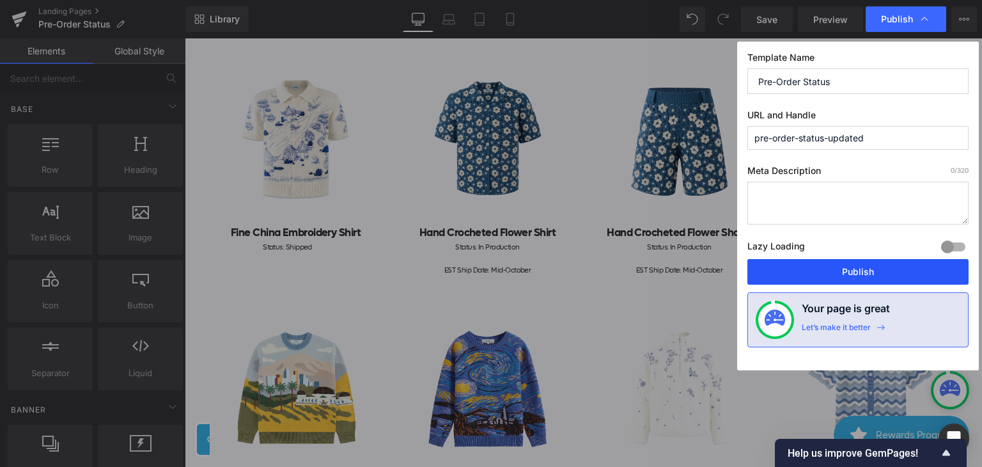
click at [895, 272] on button "Publish" at bounding box center [857, 272] width 221 height 26
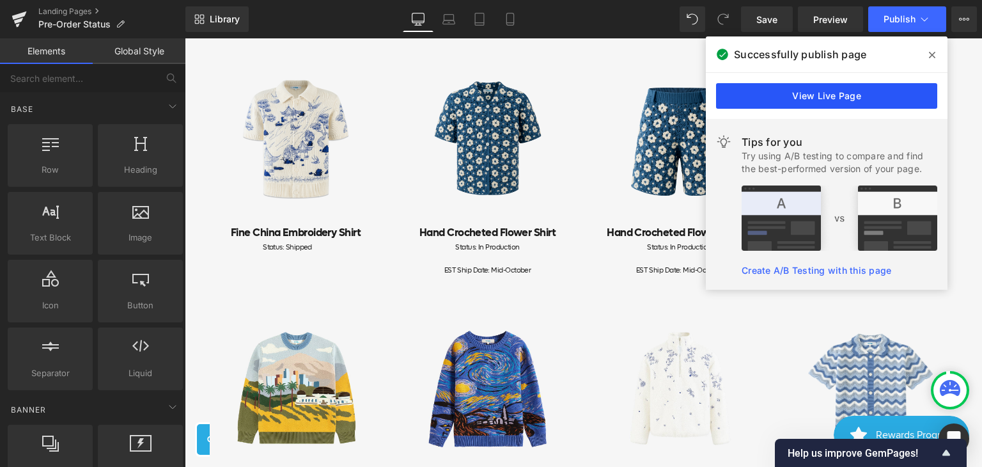
click at [844, 92] on link "View Live Page" at bounding box center [826, 96] width 221 height 26
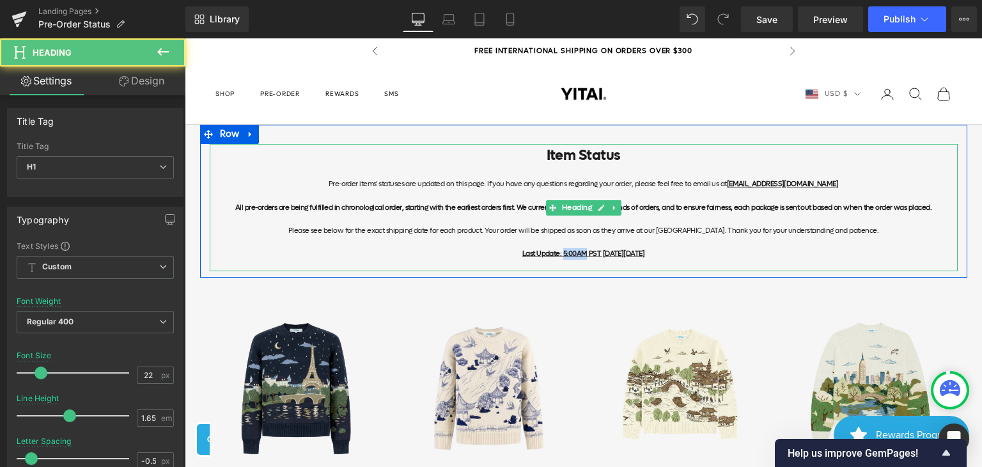
drag, startPoint x: 536, startPoint y: 254, endPoint x: 557, endPoint y: 254, distance: 21.1
click at [557, 254] on u "Last Update: 5:00AM PST [DATE][DATE]" at bounding box center [583, 254] width 122 height 10
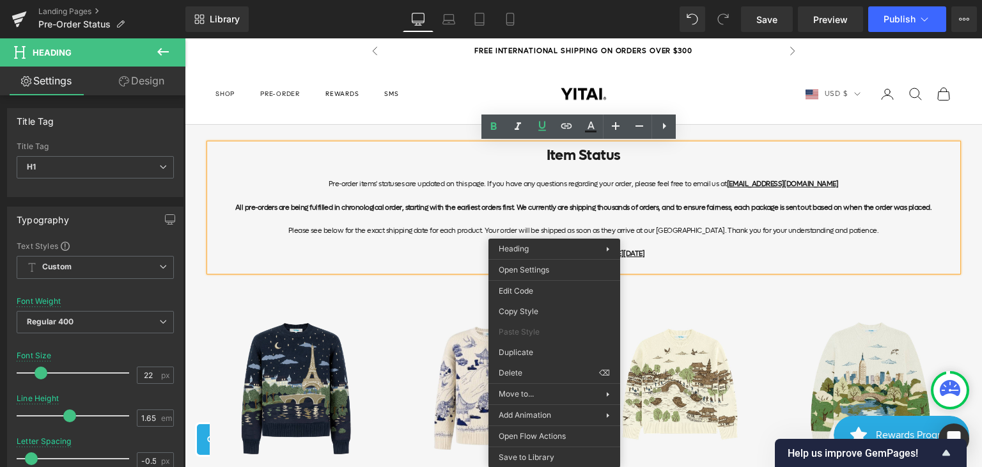
click at [532, 228] on div "Please see below for the exact shipping date for each product. Your order will …" at bounding box center [584, 231] width 748 height 12
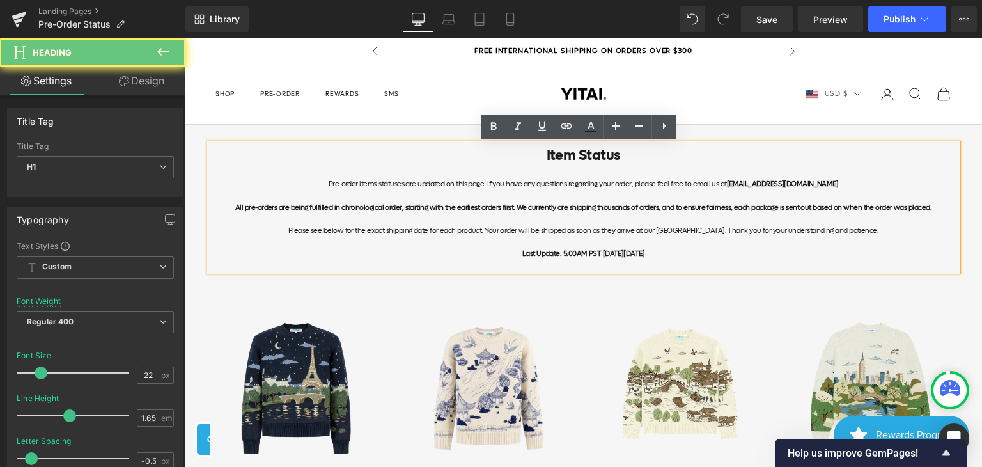
click at [559, 254] on u "Last Update: 5:00AM PST [DATE][DATE]" at bounding box center [583, 254] width 122 height 10
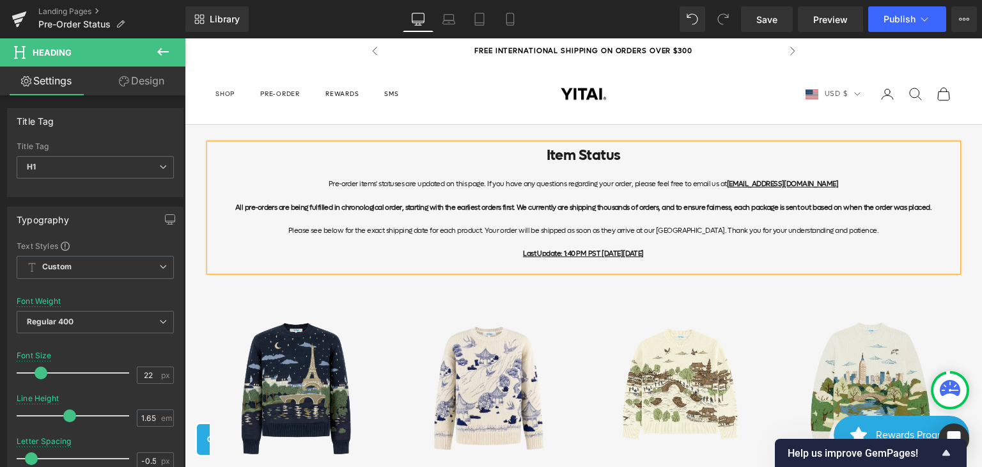
drag, startPoint x: 661, startPoint y: 251, endPoint x: 582, endPoint y: 249, distance: 79.3
click at [582, 249] on div "Last Update: 1:40 PM PST [DATE][DATE]" at bounding box center [584, 254] width 748 height 12
click at [780, 19] on link "Save" at bounding box center [767, 19] width 52 height 26
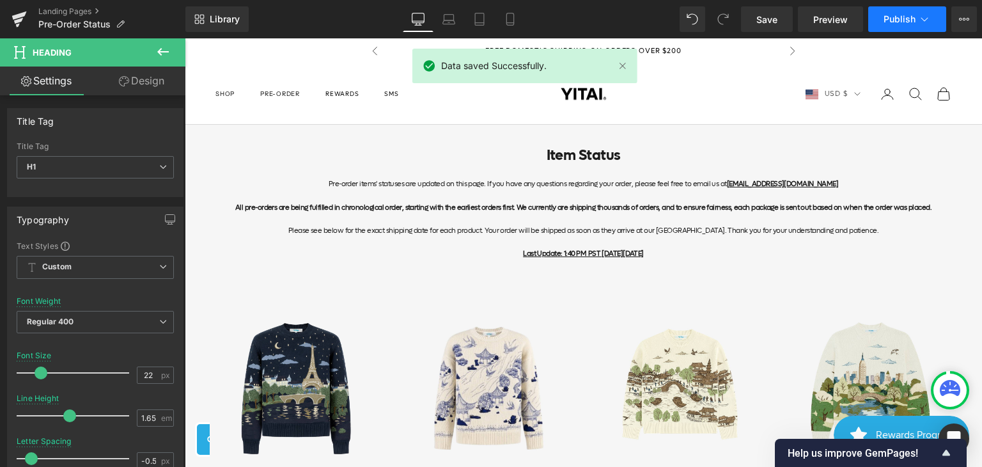
click at [921, 15] on icon at bounding box center [924, 19] width 13 height 13
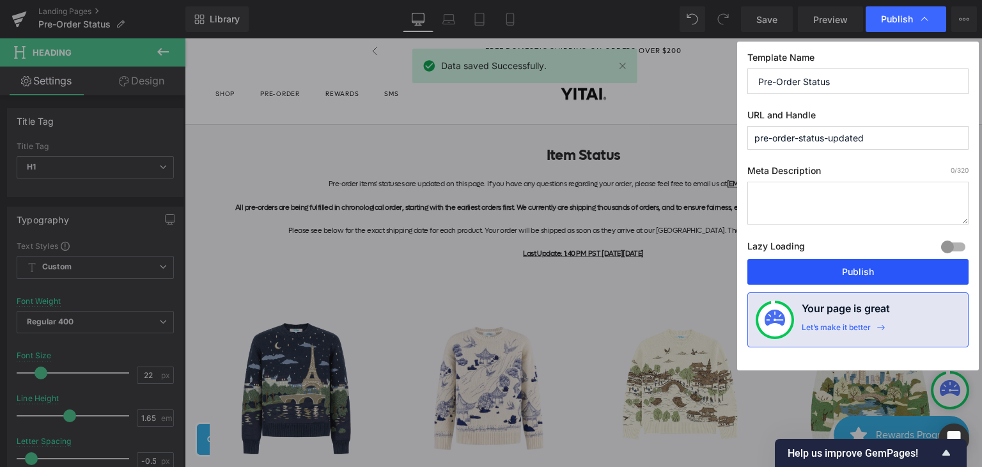
click at [843, 272] on button "Publish" at bounding box center [857, 272] width 221 height 26
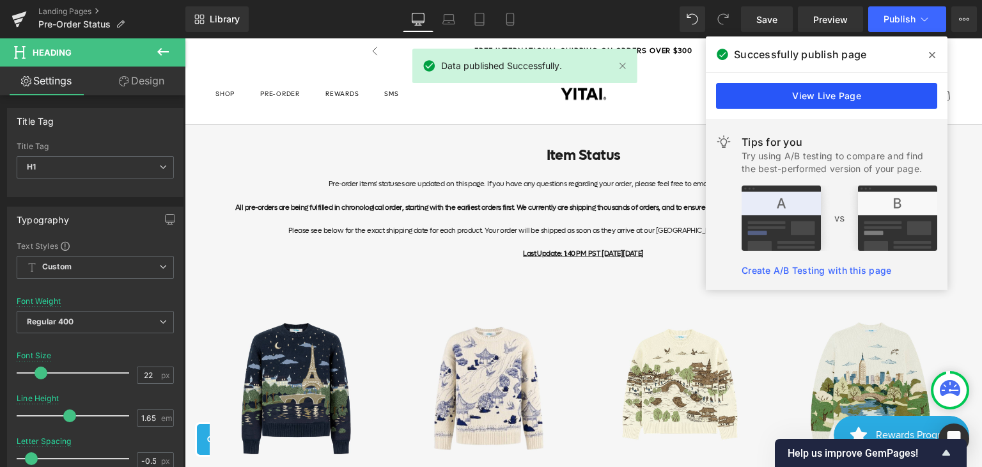
click at [854, 102] on link "View Live Page" at bounding box center [826, 96] width 221 height 26
